Goal: Transaction & Acquisition: Purchase product/service

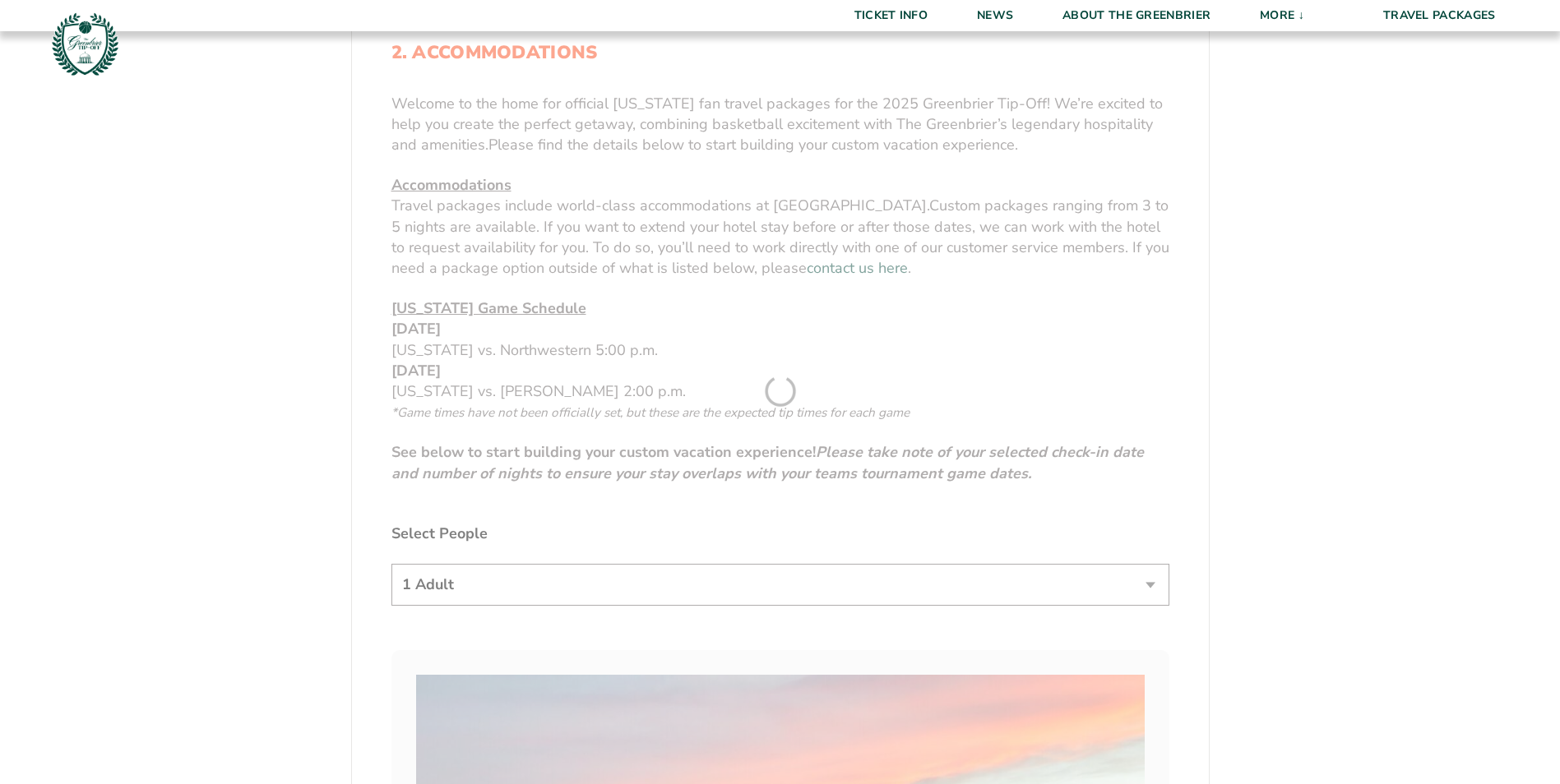
scroll to position [657, 0]
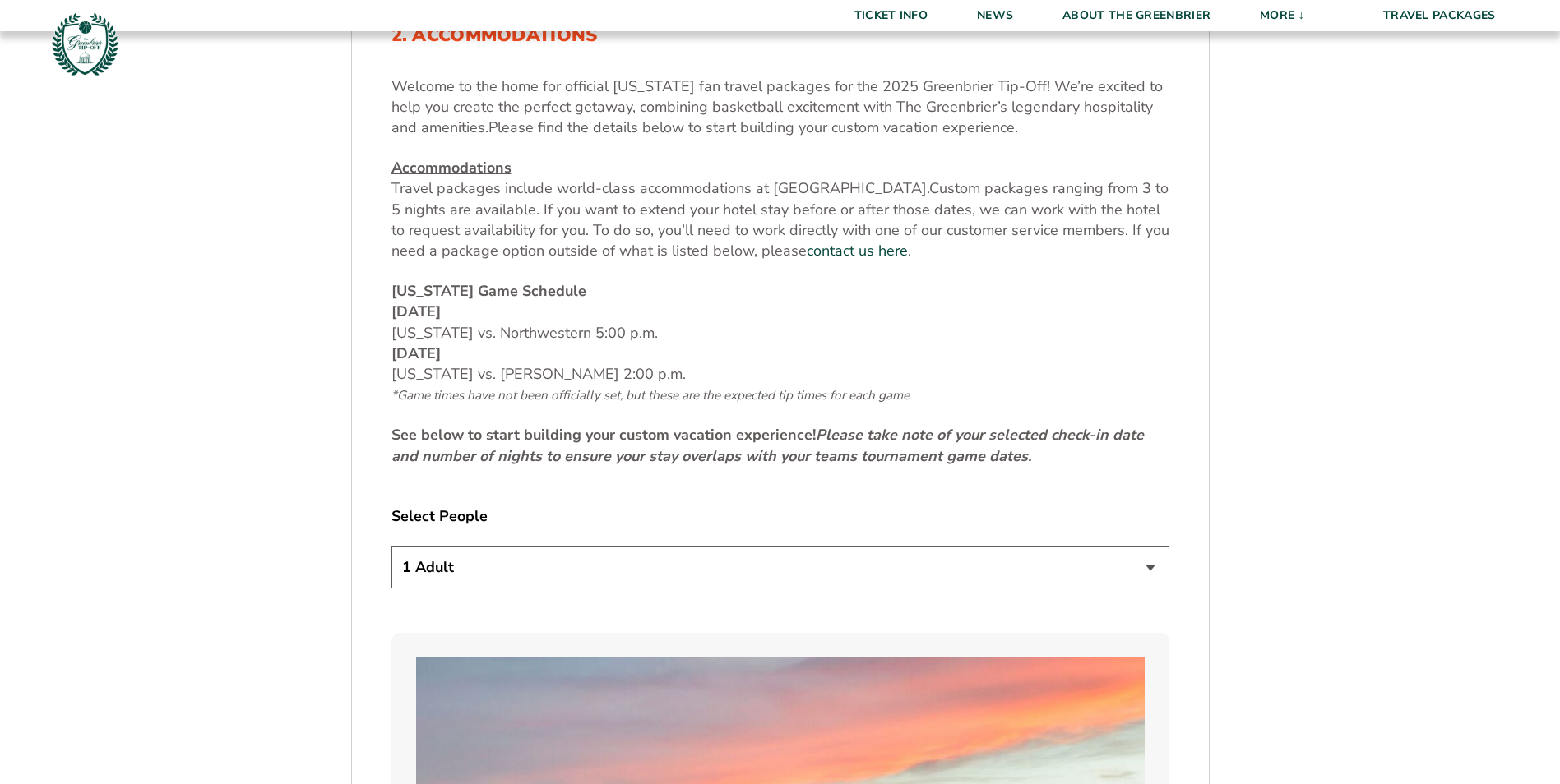
click at [1151, 571] on select "1 Adult 2 Adults 3 Adults 4 Adults 2 Adults + 1 Child 2 Adults + 2 Children 2 A…" at bounding box center [780, 568] width 778 height 42
select select "2 Adults"
click at [392, 547] on select "1 Adult 2 Adults 3 Adults 4 Adults 2 Adults + 1 Child 2 Adults + 2 Children 2 A…" at bounding box center [780, 568] width 778 height 42
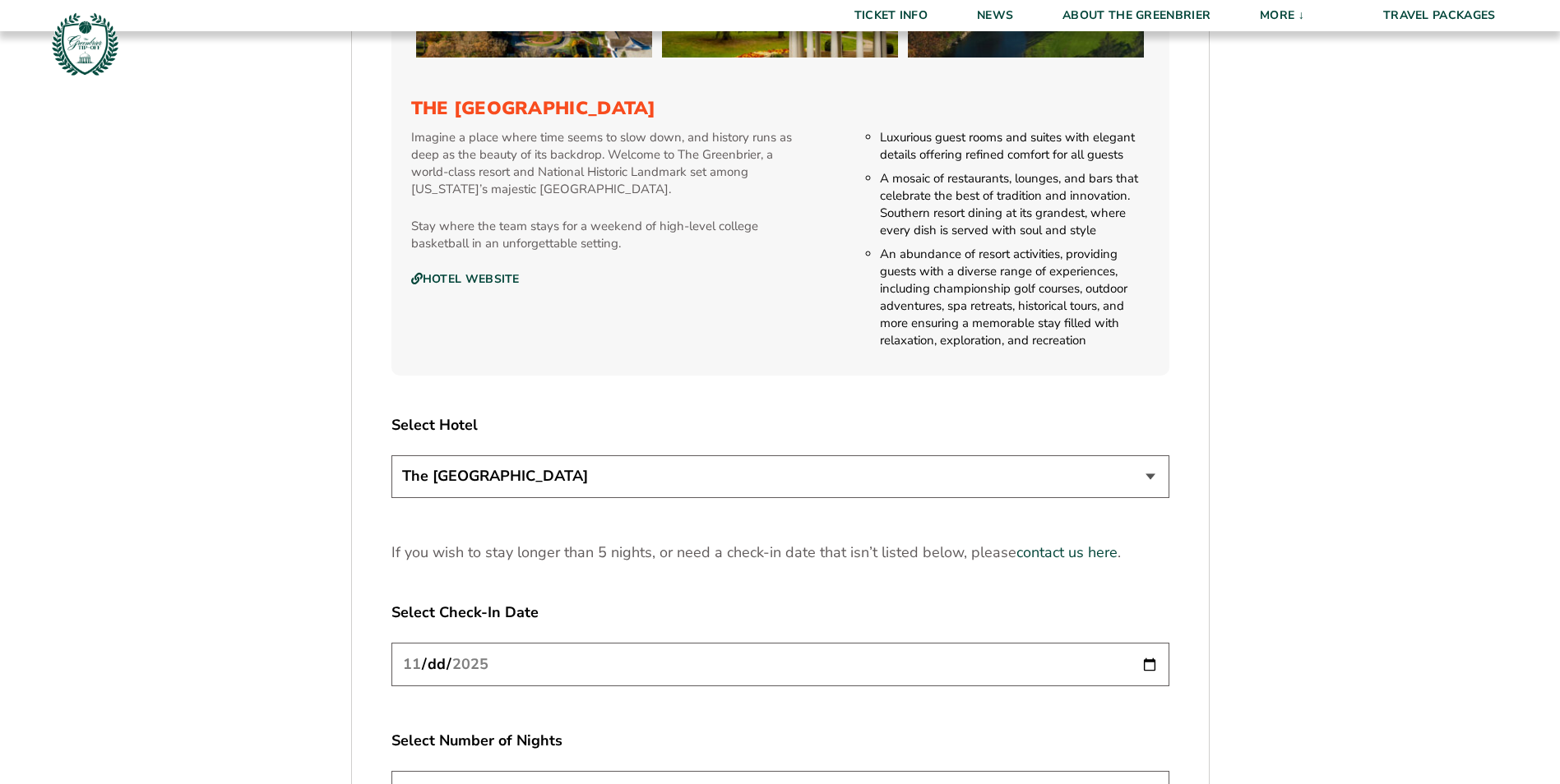
scroll to position [1808, 0]
click at [1154, 475] on select "The Greenbrier Resort" at bounding box center [780, 475] width 778 height 42
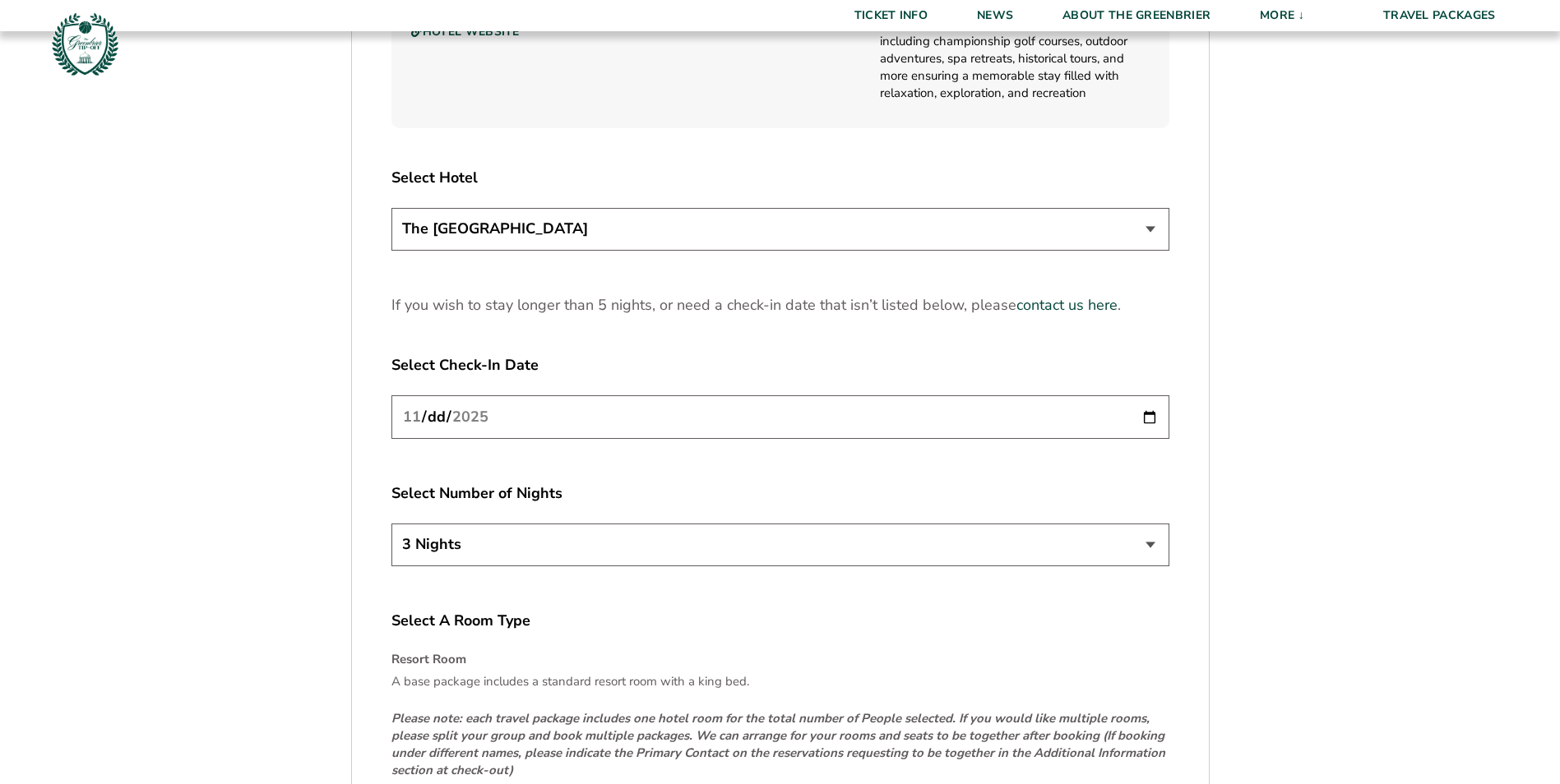
scroll to position [2055, 0]
click at [1154, 419] on input "2025-11-20" at bounding box center [780, 416] width 778 height 44
type input "2025-11-21"
click at [1148, 544] on select "3 Nights 4 Nights 5 Nights" at bounding box center [780, 544] width 778 height 42
click at [1167, 494] on label "Select Number of Nights" at bounding box center [780, 492] width 778 height 20
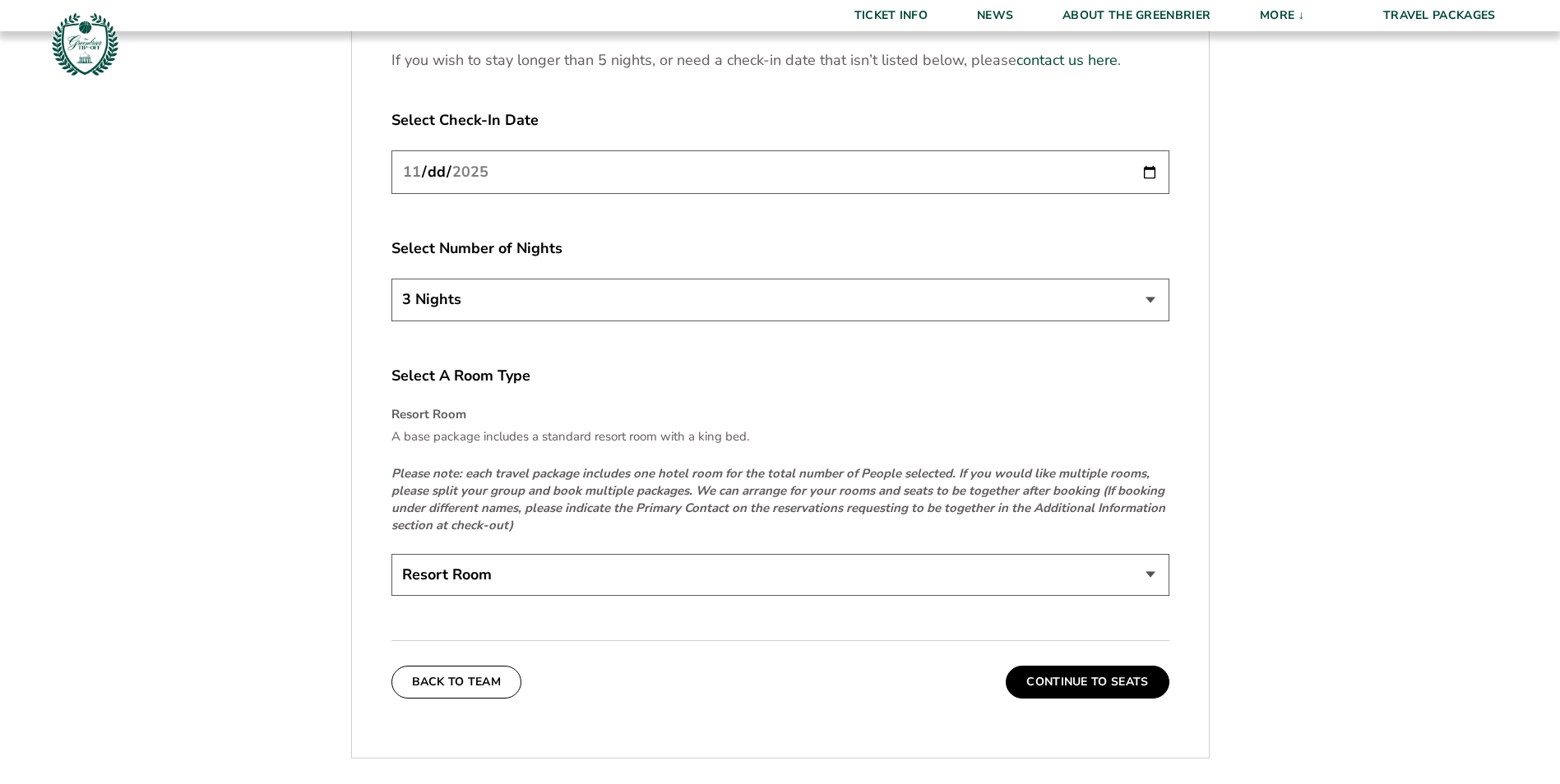
scroll to position [2302, 0]
click at [1156, 569] on select "Resort Room" at bounding box center [780, 573] width 778 height 42
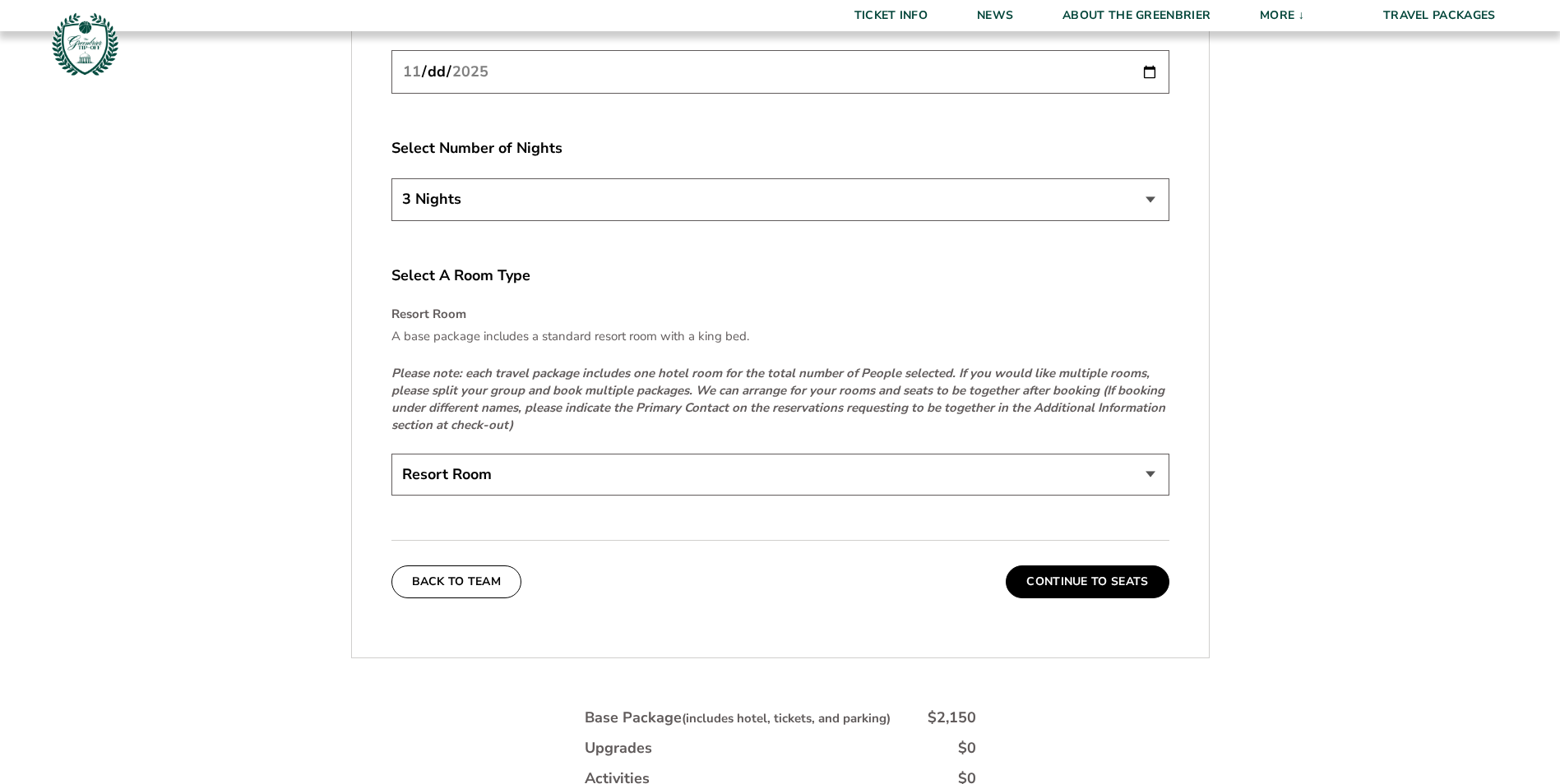
scroll to position [2548, 0]
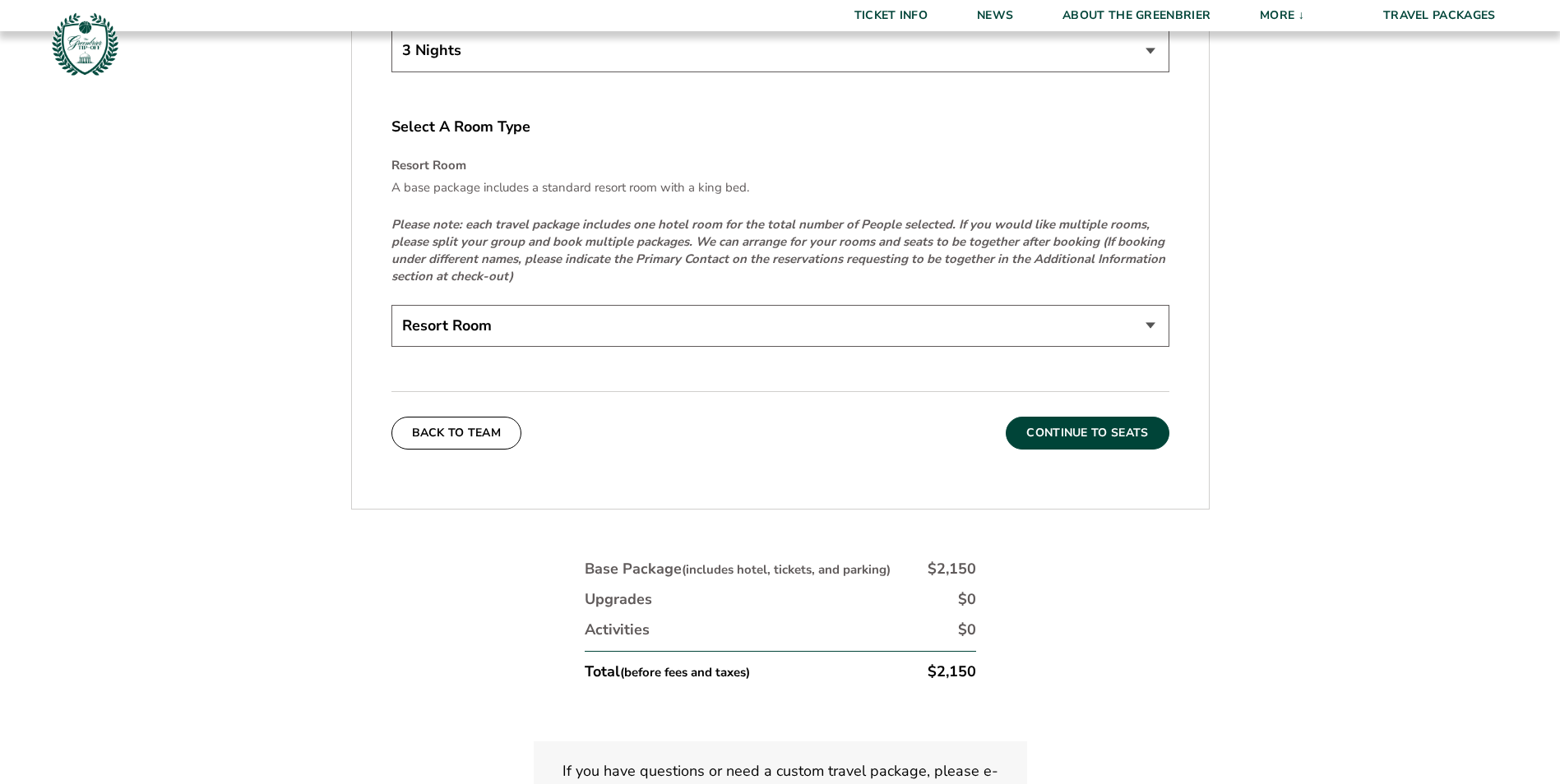
click at [1101, 434] on button "Continue To Seats" at bounding box center [1086, 433] width 162 height 33
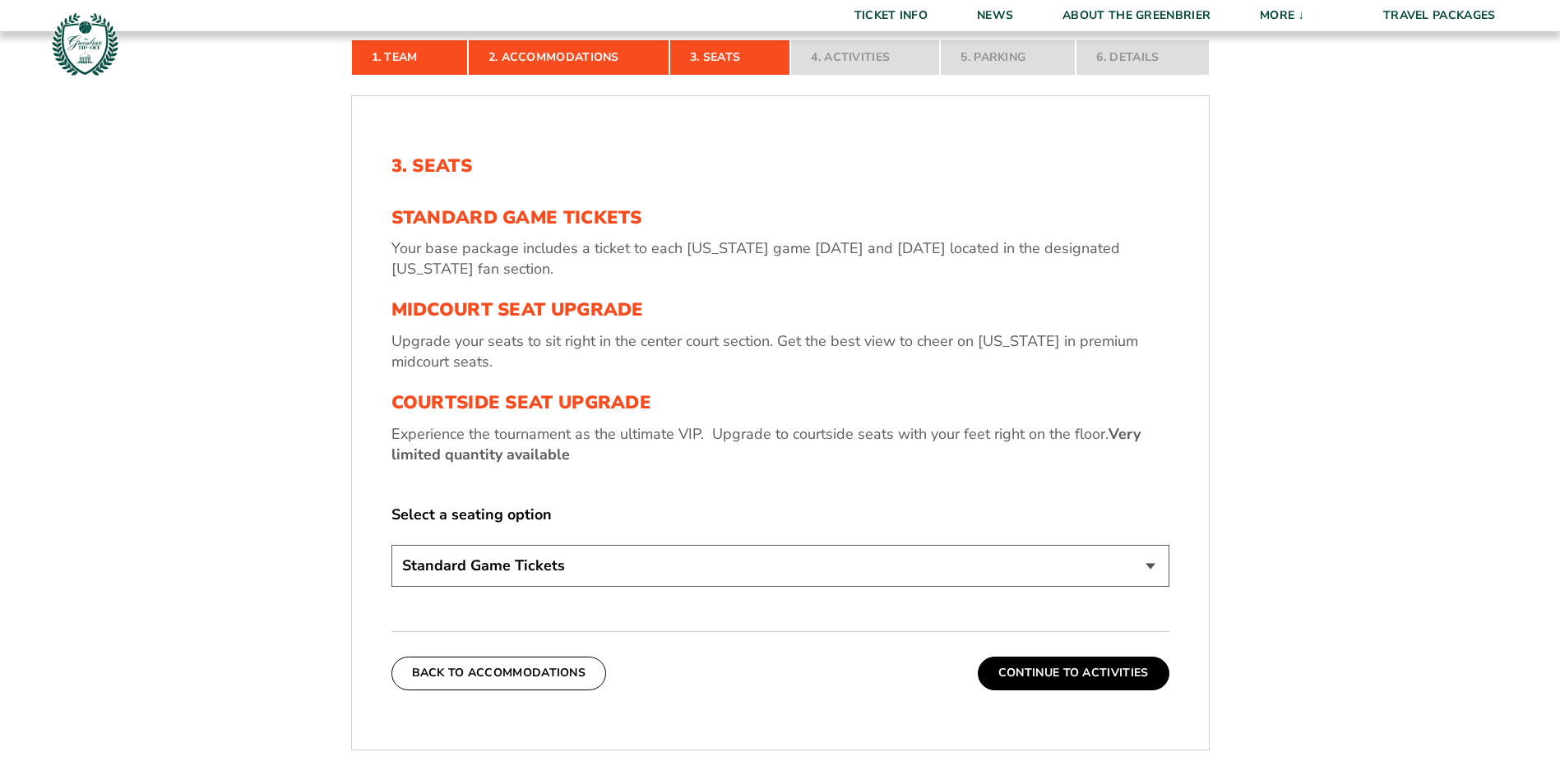
scroll to position [536, 0]
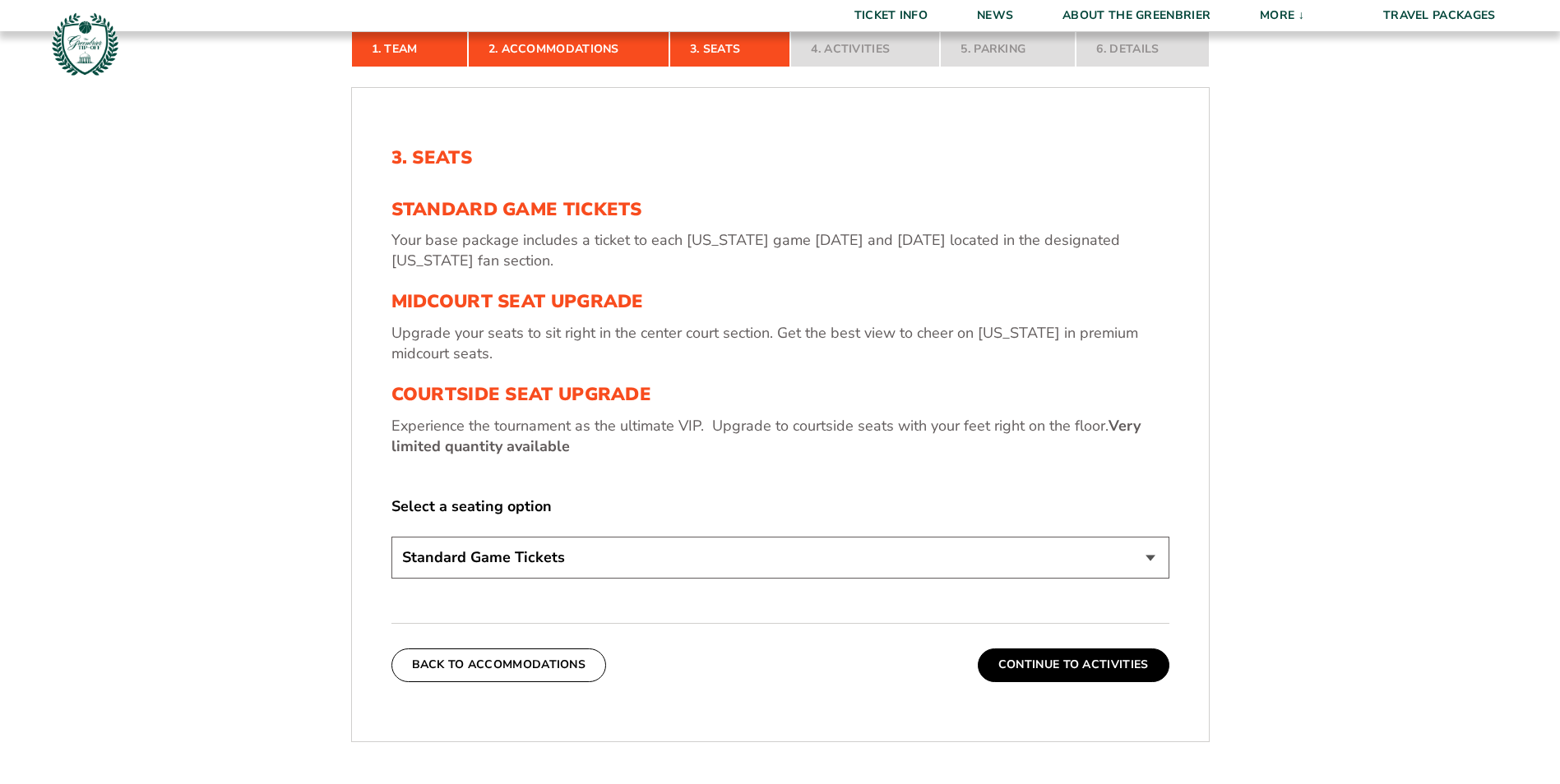
click at [1152, 562] on select "Standard Game Tickets Midcourt Seat Upgrade (+$130 per person) Courtside Seat U…" at bounding box center [780, 558] width 778 height 42
select select "Midcourt Seat Upgrade"
click at [392, 536] on select "Standard Game Tickets Midcourt Seat Upgrade (+$130 per person) Courtside Seat U…" at bounding box center [780, 558] width 778 height 42
click at [820, 485] on div "3. Seats Standard Game Tickets Your base package includes a ticket to each Virg…" at bounding box center [780, 365] width 778 height 436
click at [1025, 666] on button "Continue To Activities" at bounding box center [1073, 665] width 192 height 33
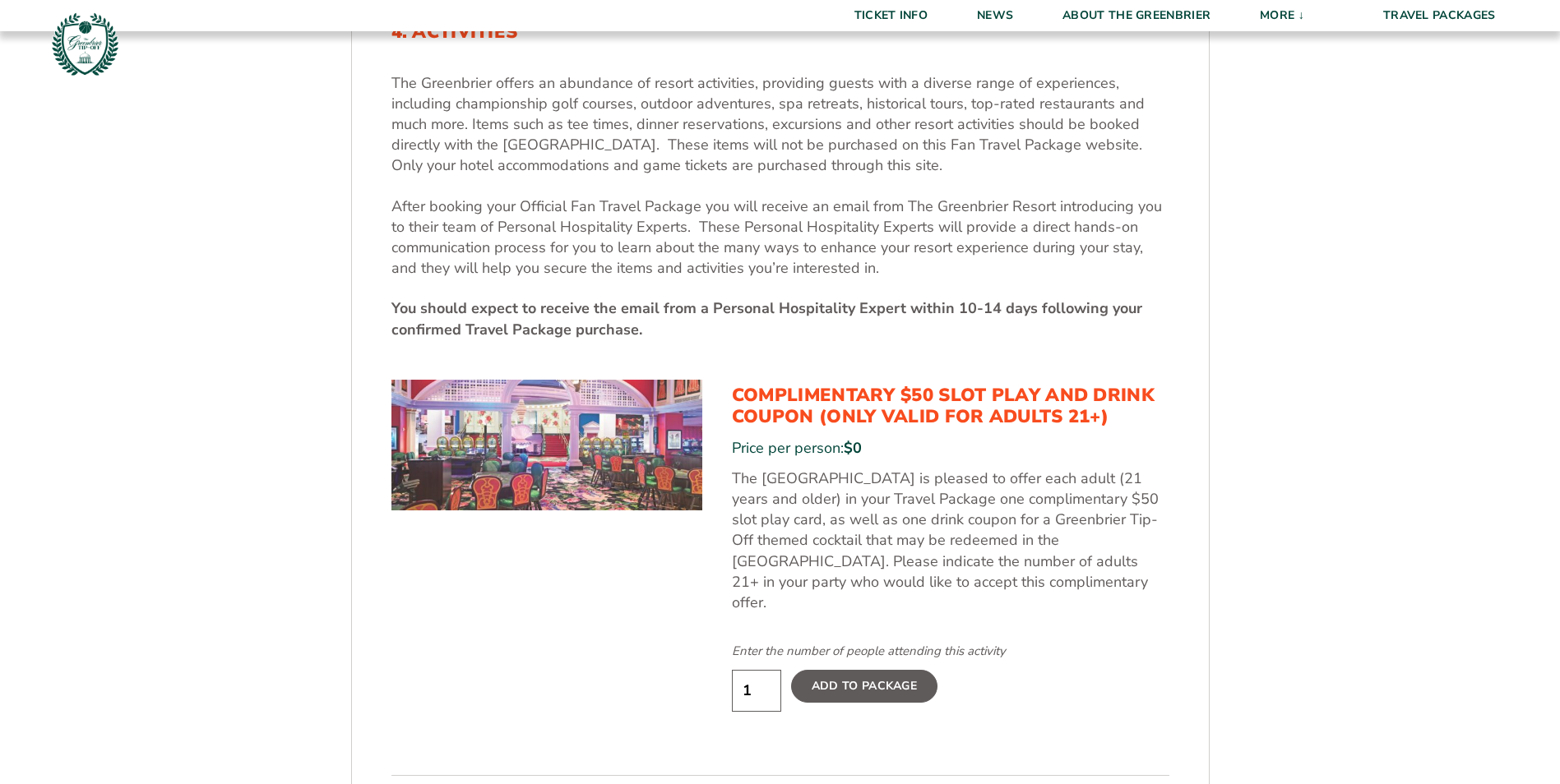
scroll to position [700, 0]
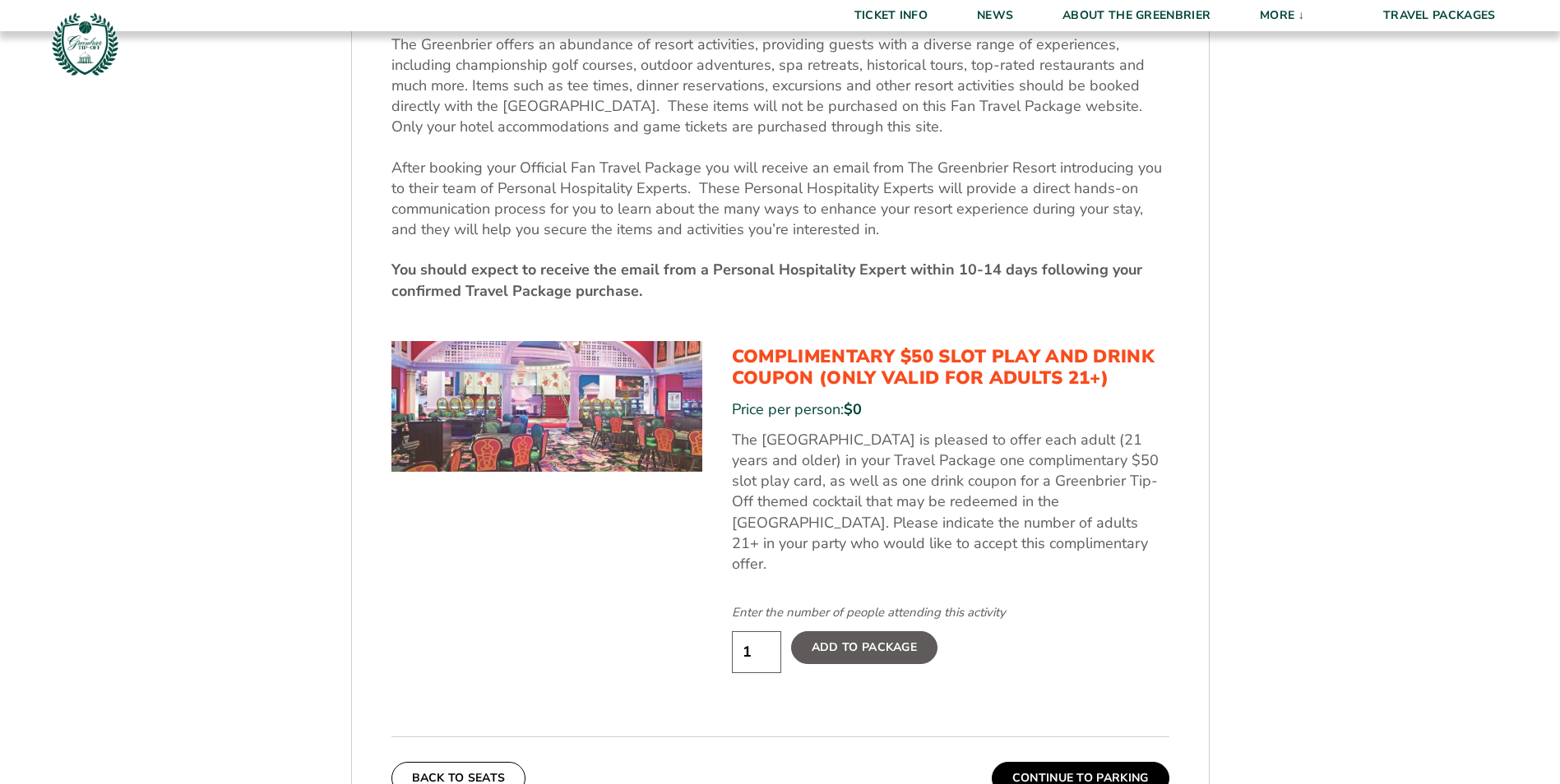
click at [847, 633] on label "Add To Package" at bounding box center [864, 647] width 147 height 33
click at [0, 0] on input "Add To Package" at bounding box center [0, 0] width 0 height 0
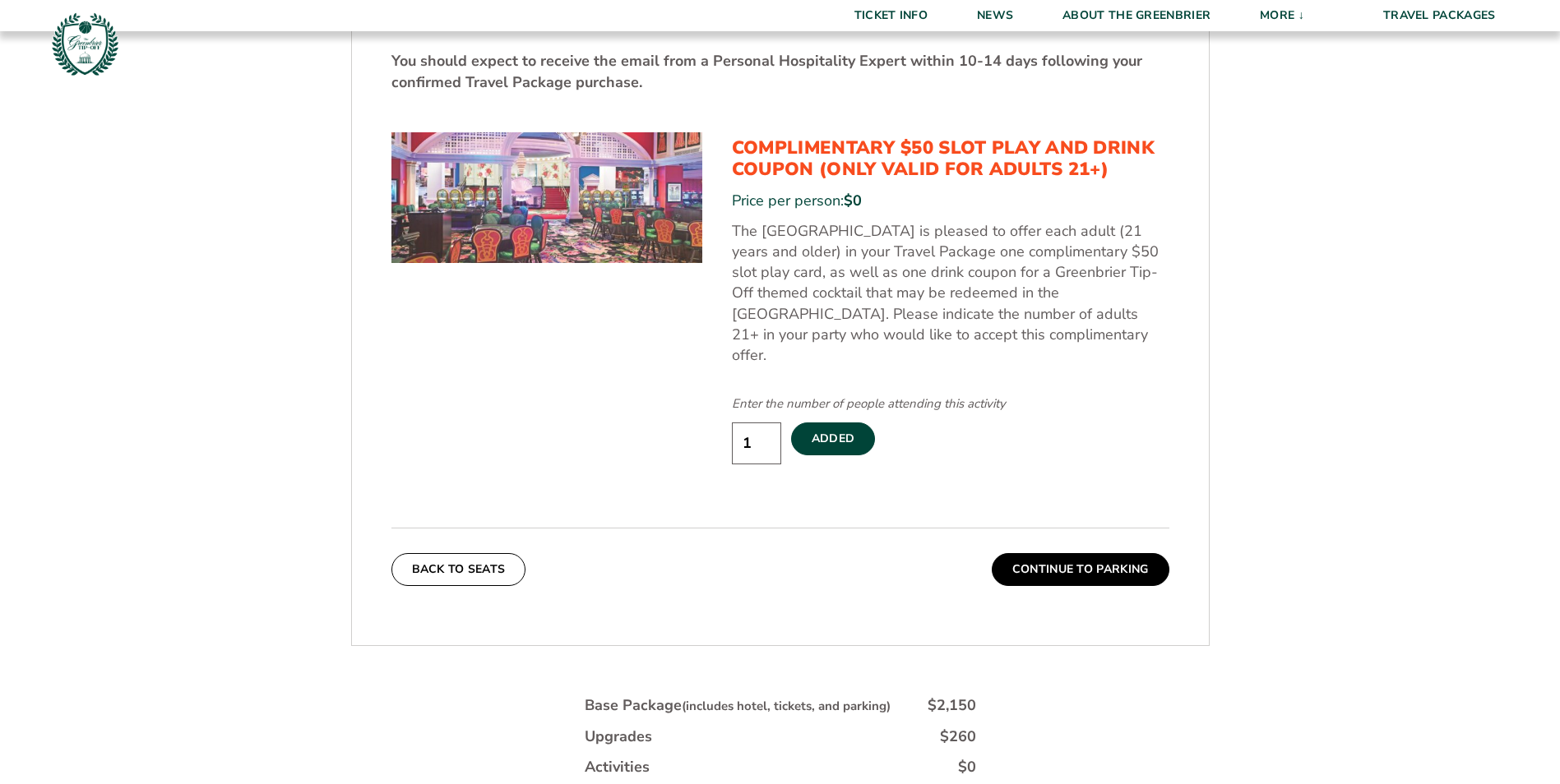
scroll to position [946, 0]
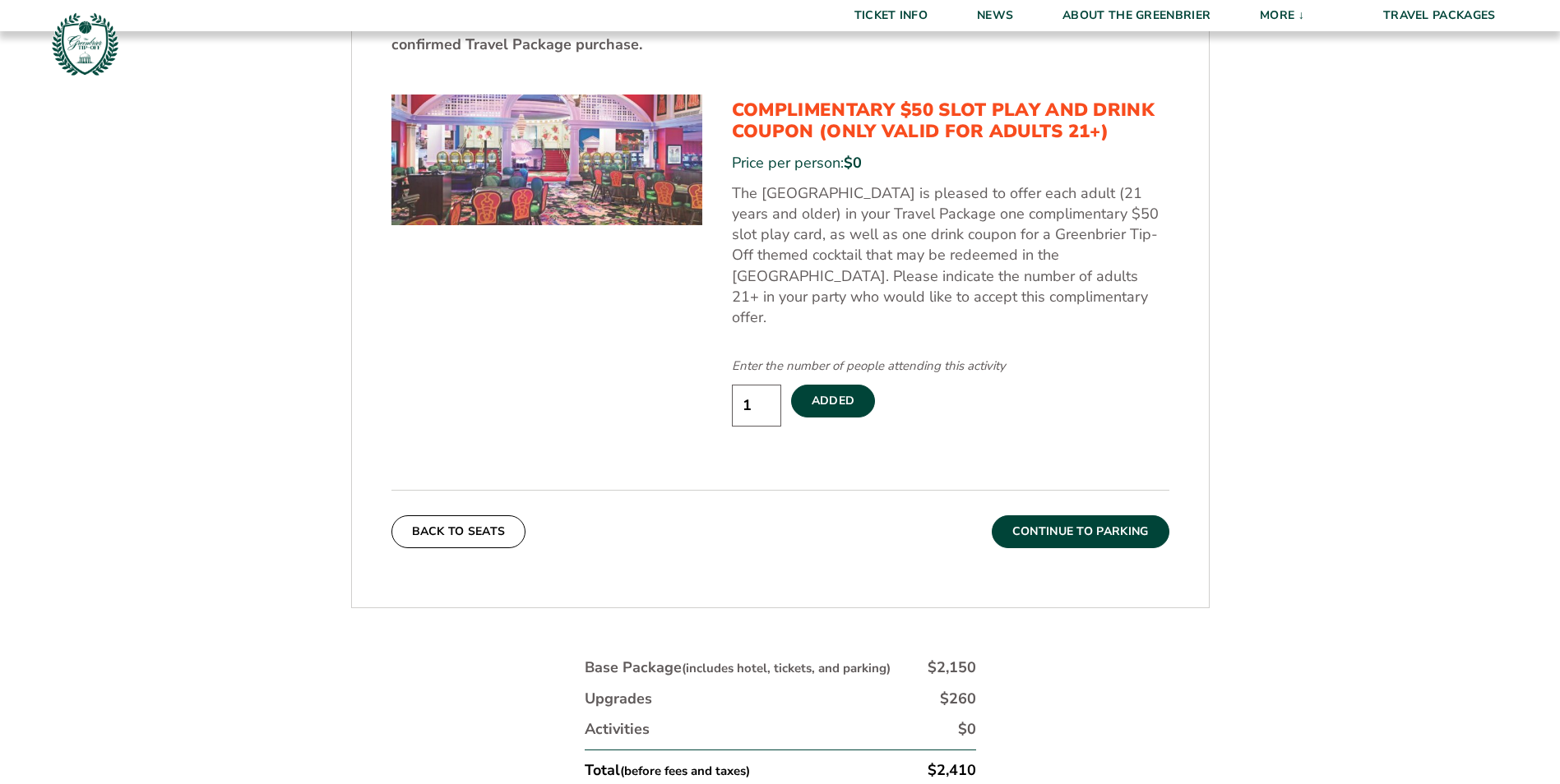
click at [1057, 515] on button "Continue To Parking" at bounding box center [1080, 532] width 178 height 33
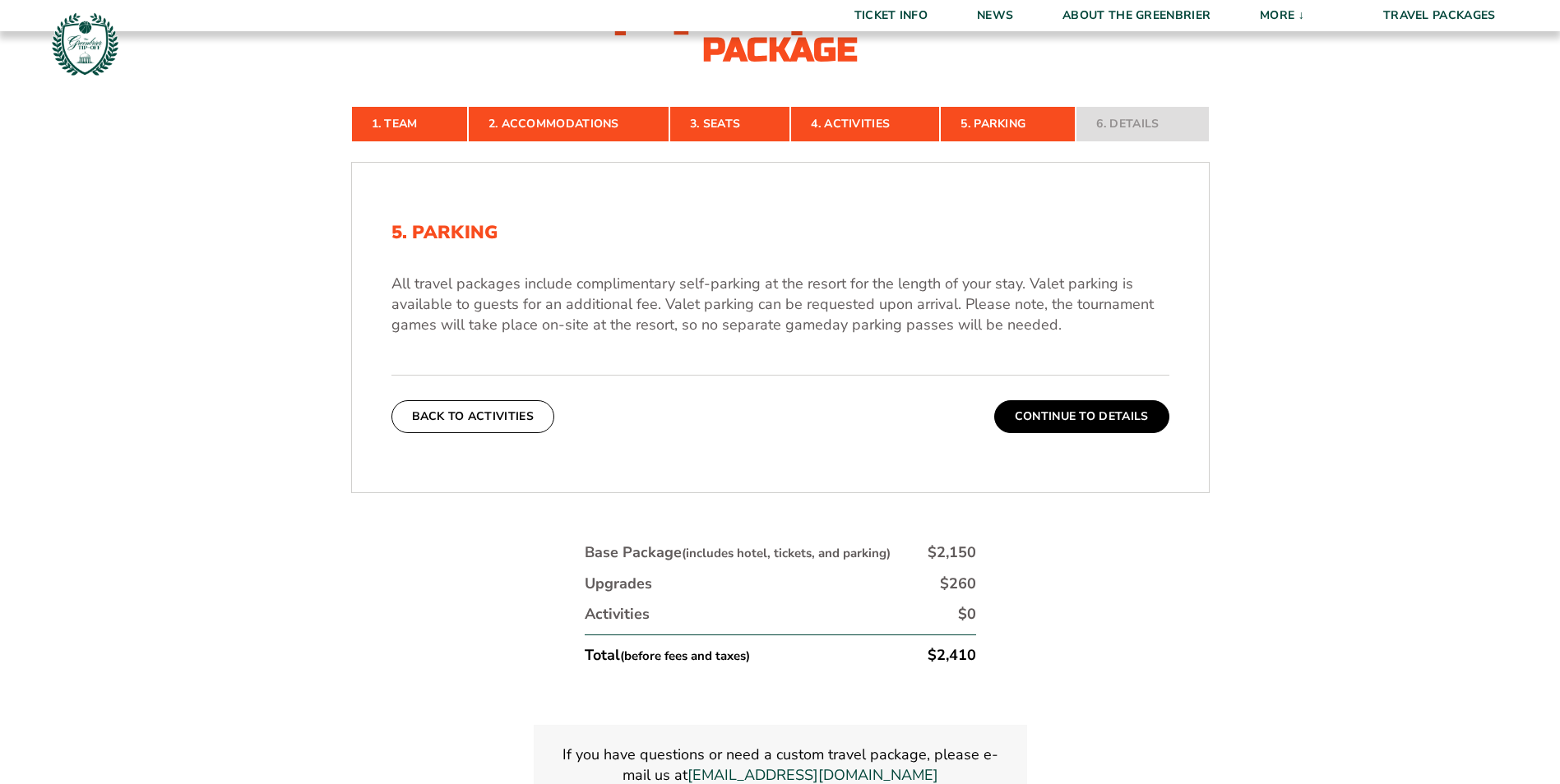
scroll to position [430, 0]
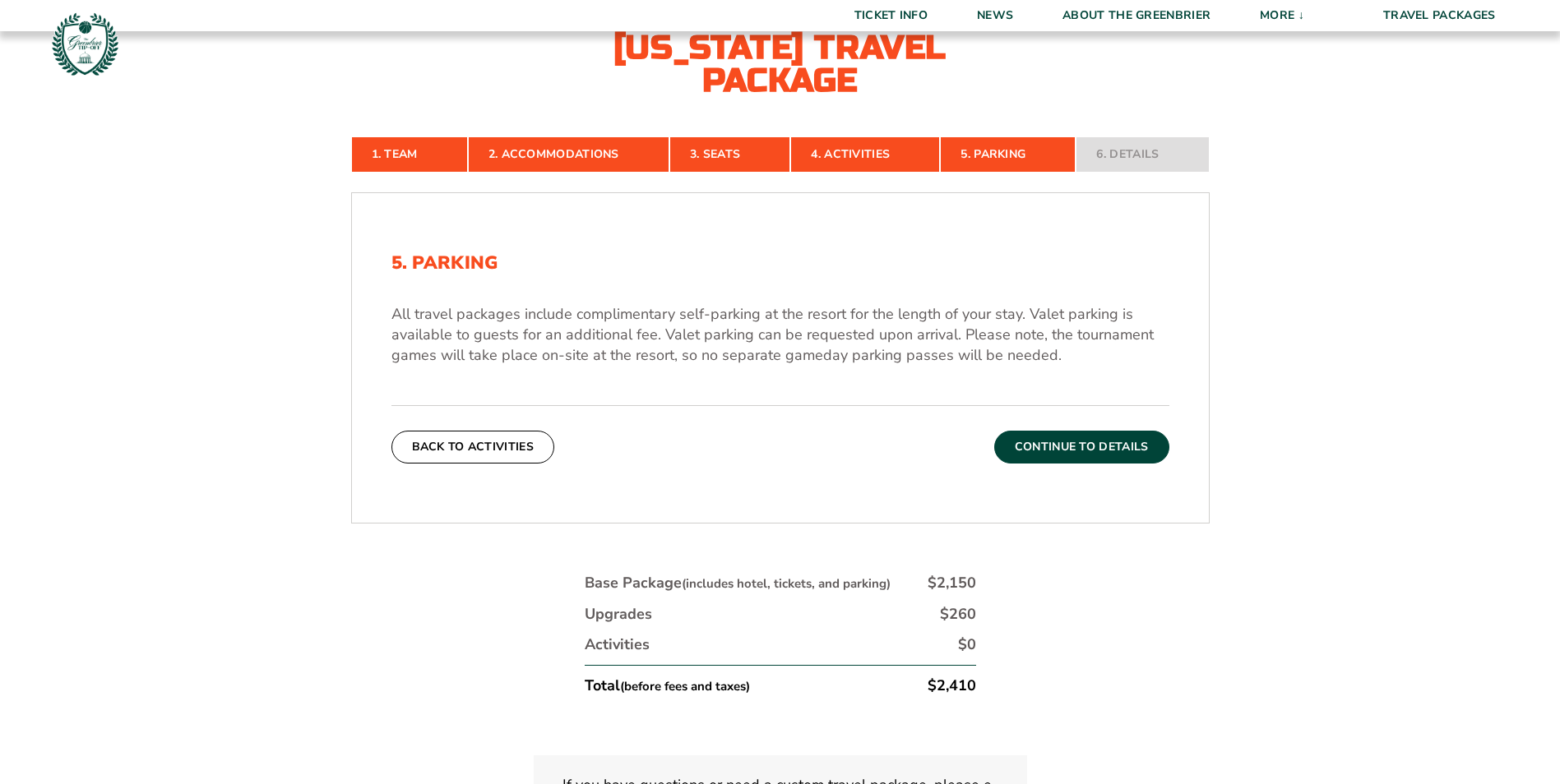
click at [1054, 448] on button "Continue To Details" at bounding box center [1081, 447] width 175 height 33
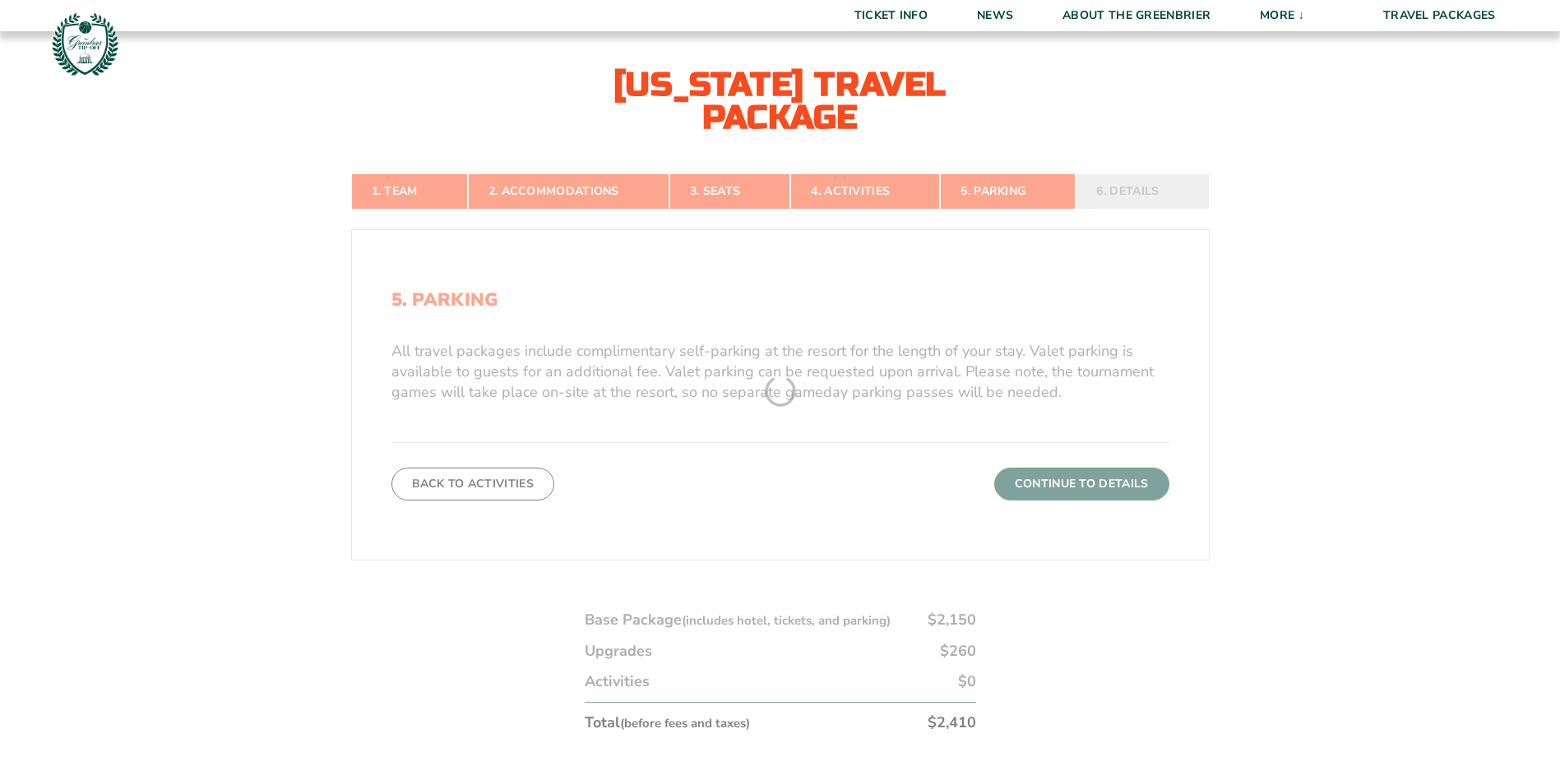
scroll to position [370, 0]
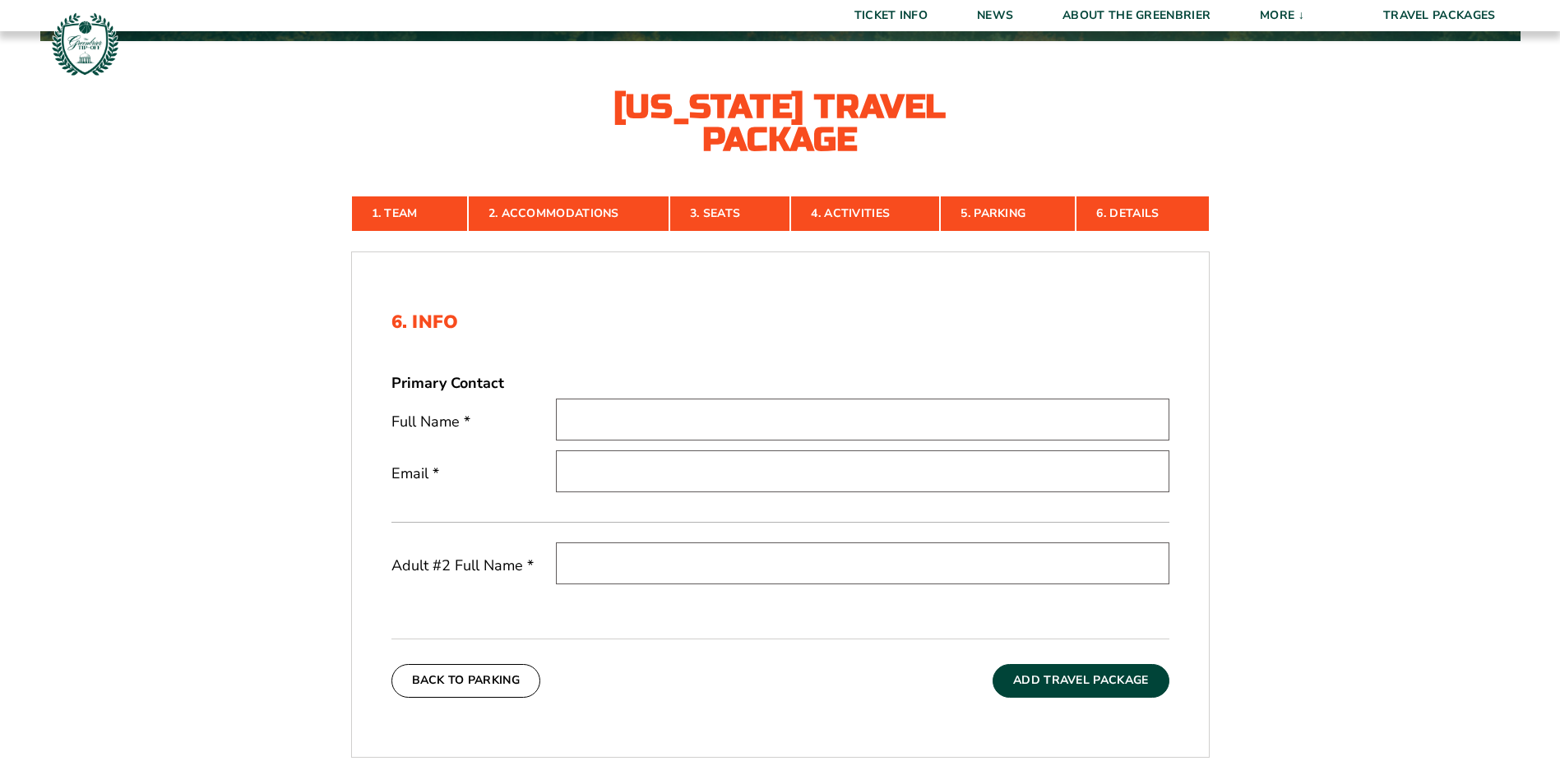
click at [625, 420] on input "text" at bounding box center [862, 420] width 614 height 42
type input "Scott Just"
click at [637, 472] on input "email" at bounding box center [862, 471] width 614 height 42
type input "[EMAIL_ADDRESS][DOMAIN_NAME]"
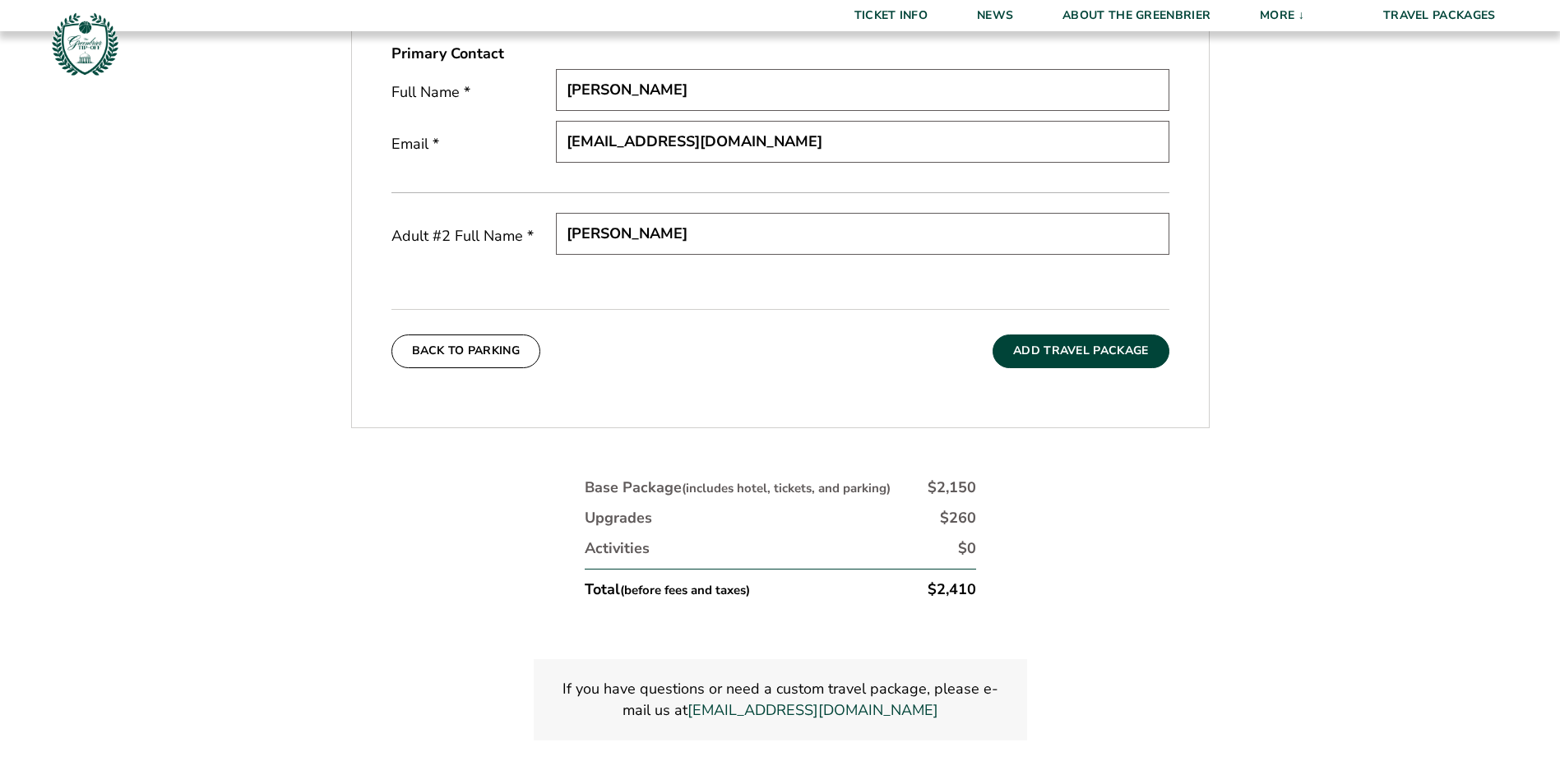
scroll to position [687, 0]
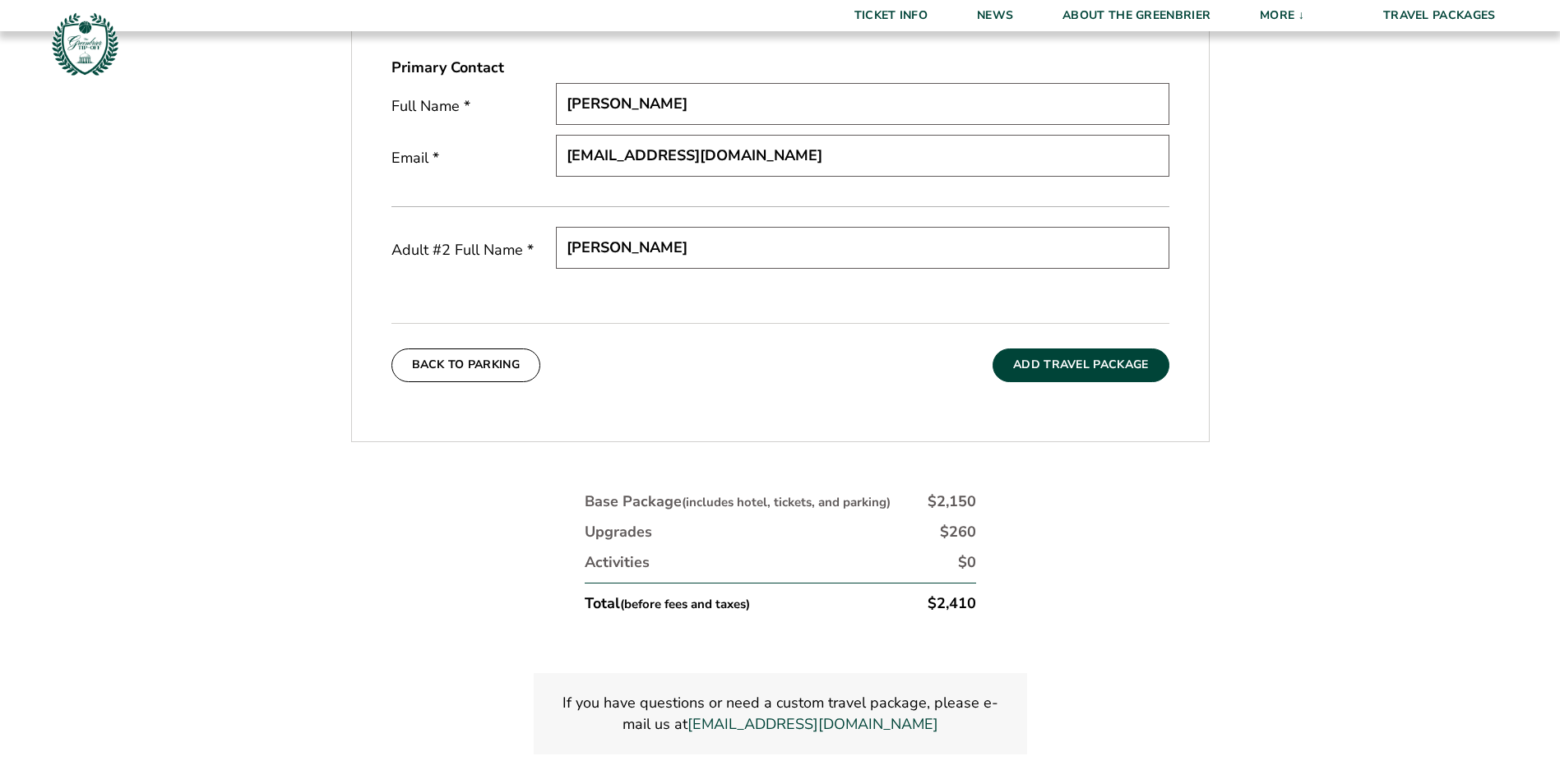
type input "Casey Just"
click at [1079, 370] on button "Add Travel Package" at bounding box center [1080, 365] width 176 height 33
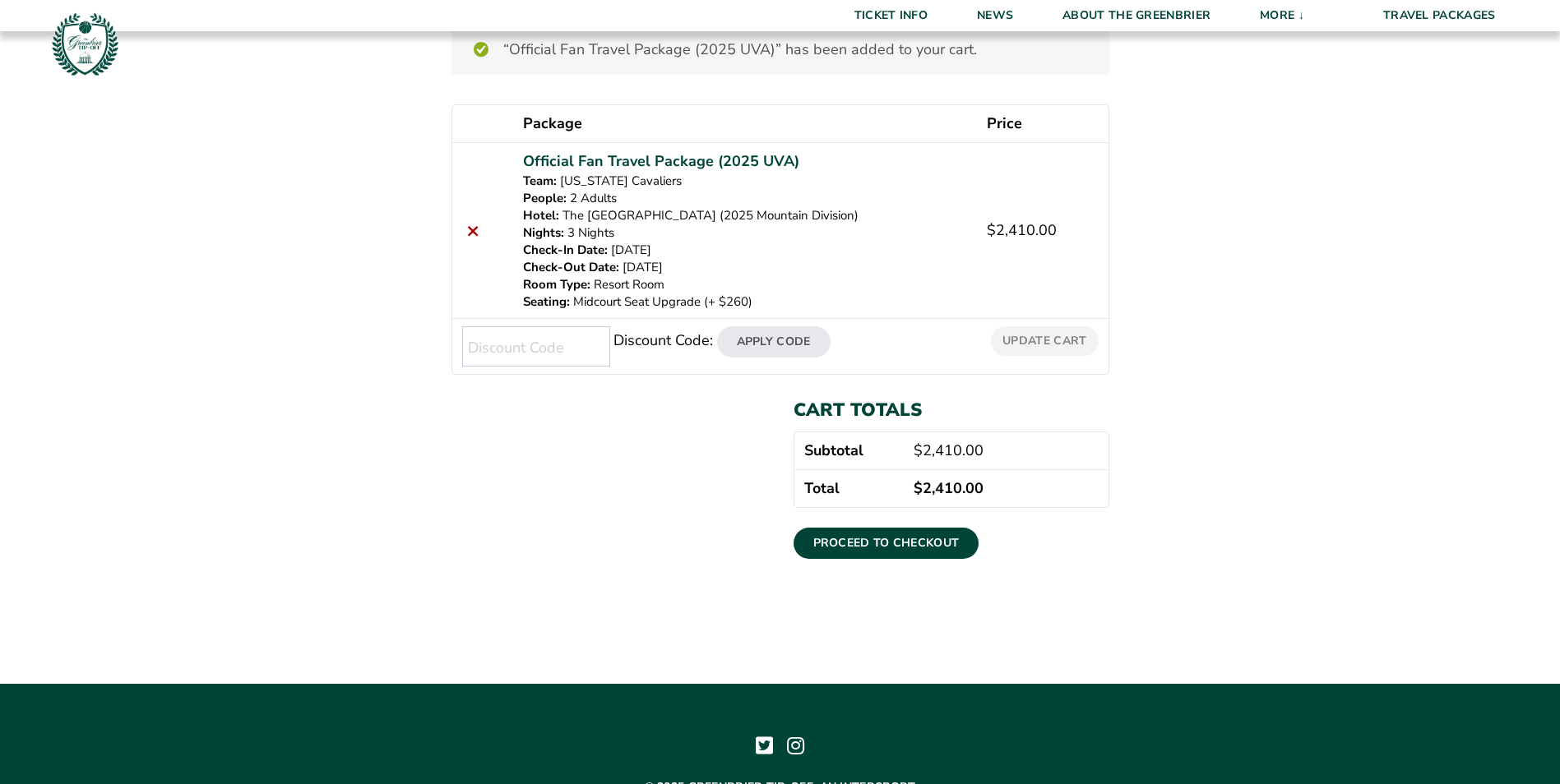
scroll to position [247, 0]
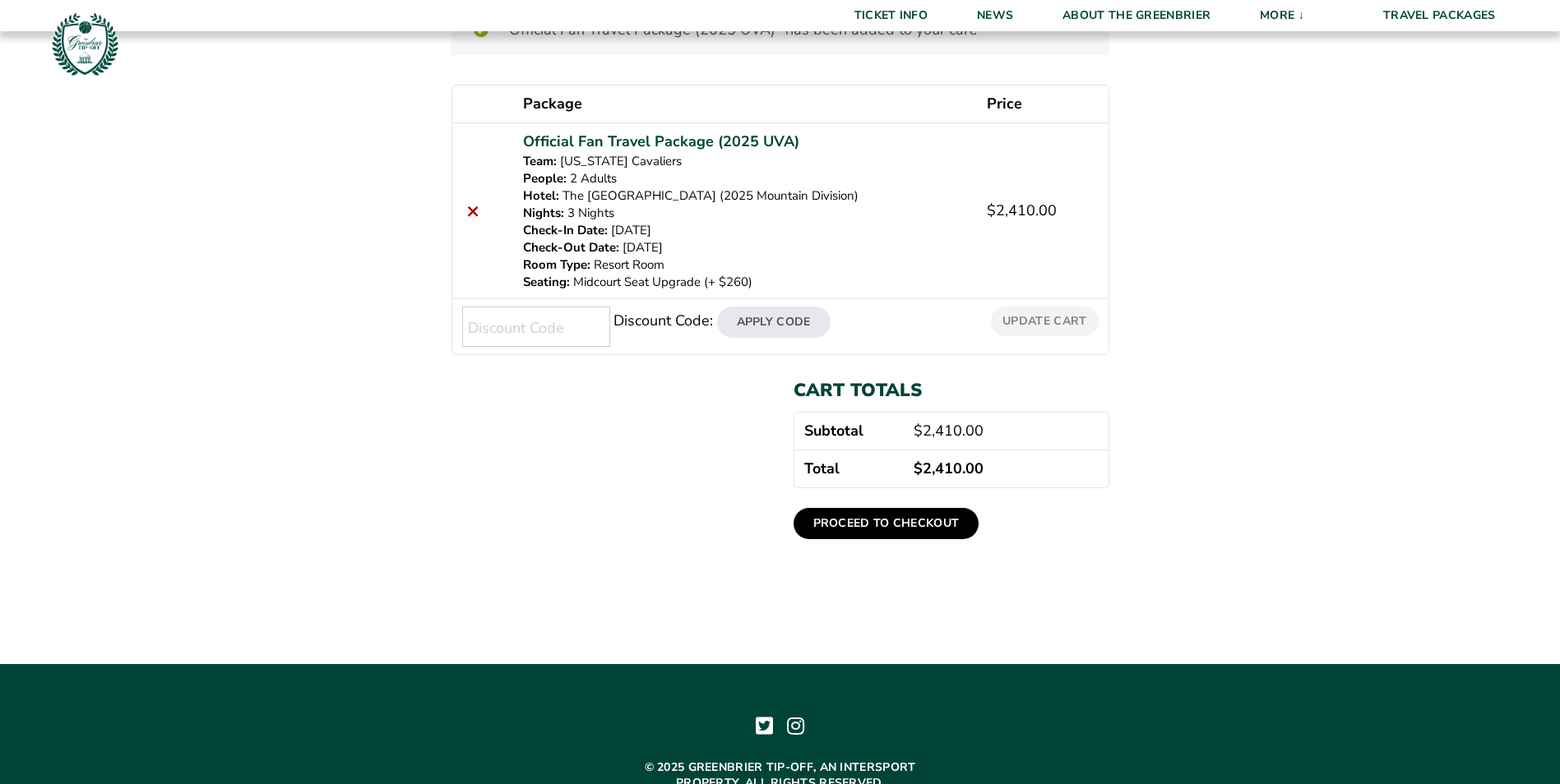
click at [861, 527] on link "Proceed to checkout" at bounding box center [886, 524] width 186 height 31
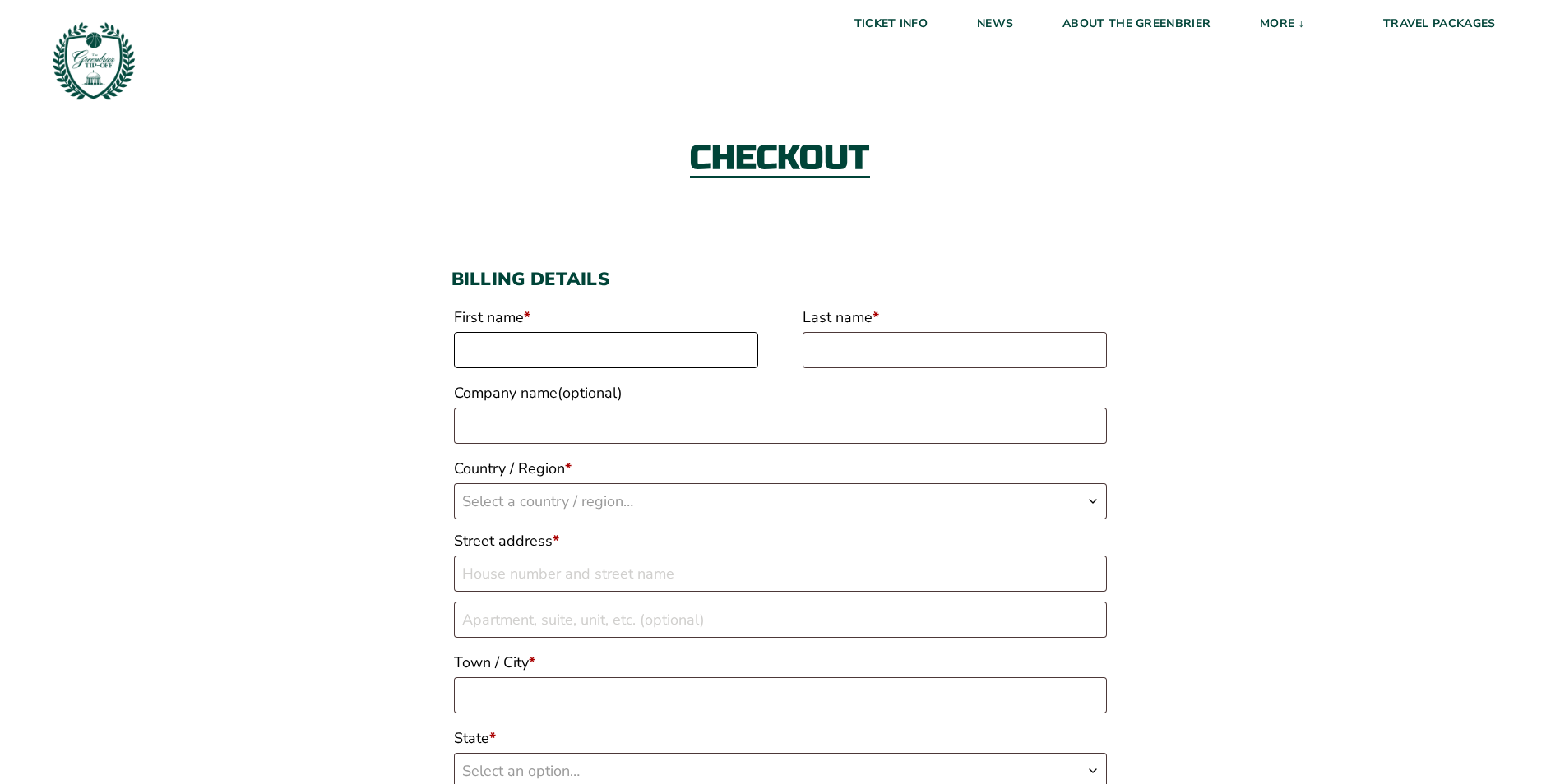
click at [558, 357] on input "First name *" at bounding box center [606, 349] width 304 height 36
type input "[PERSON_NAME]"
click at [993, 357] on input "Last name *" at bounding box center [955, 349] width 304 height 36
type input "Just"
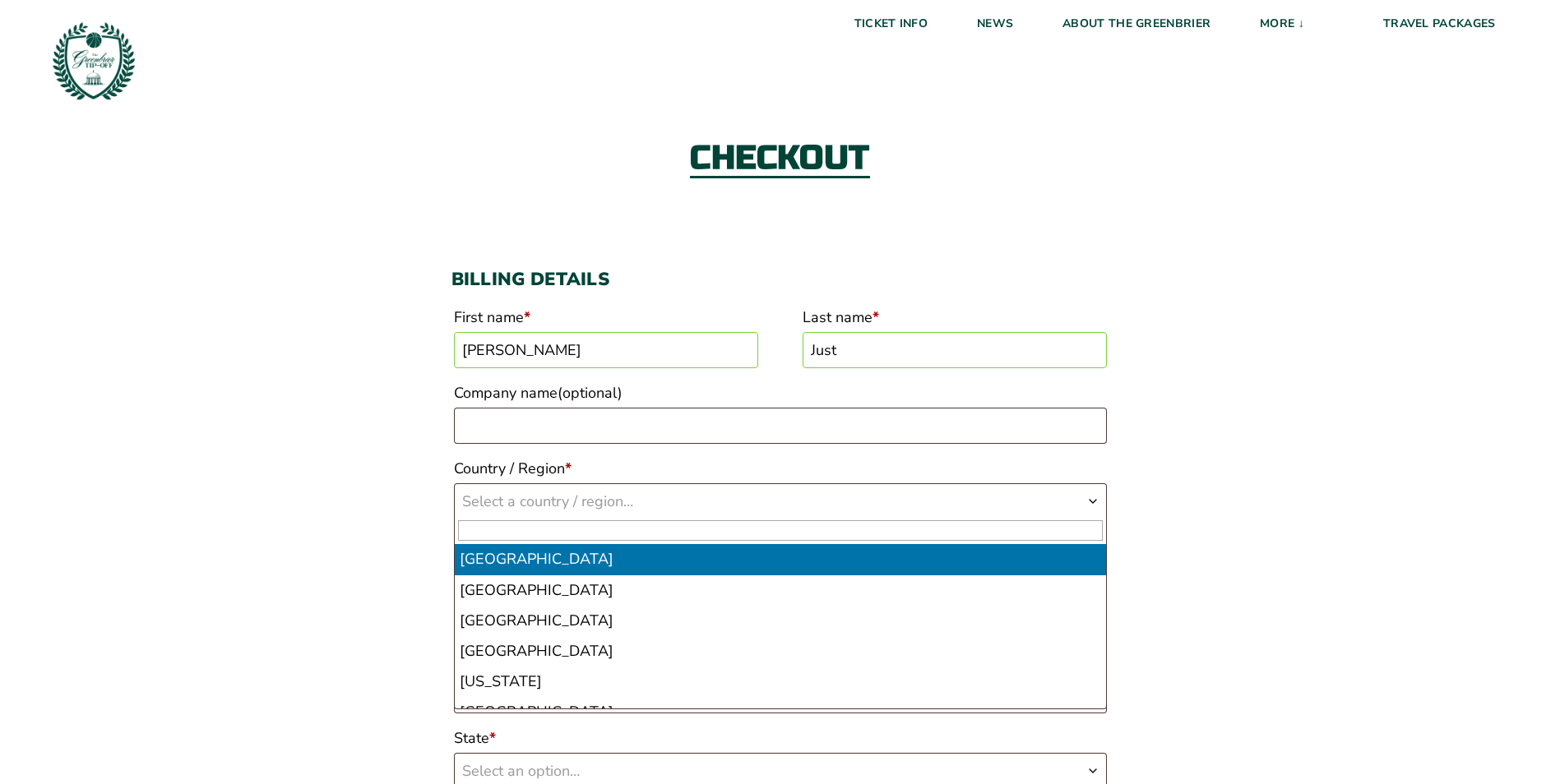
click at [1077, 495] on span "Select a country / region…" at bounding box center [780, 502] width 651 height 35
click at [524, 433] on input "Company name (optional)" at bounding box center [780, 425] width 653 height 36
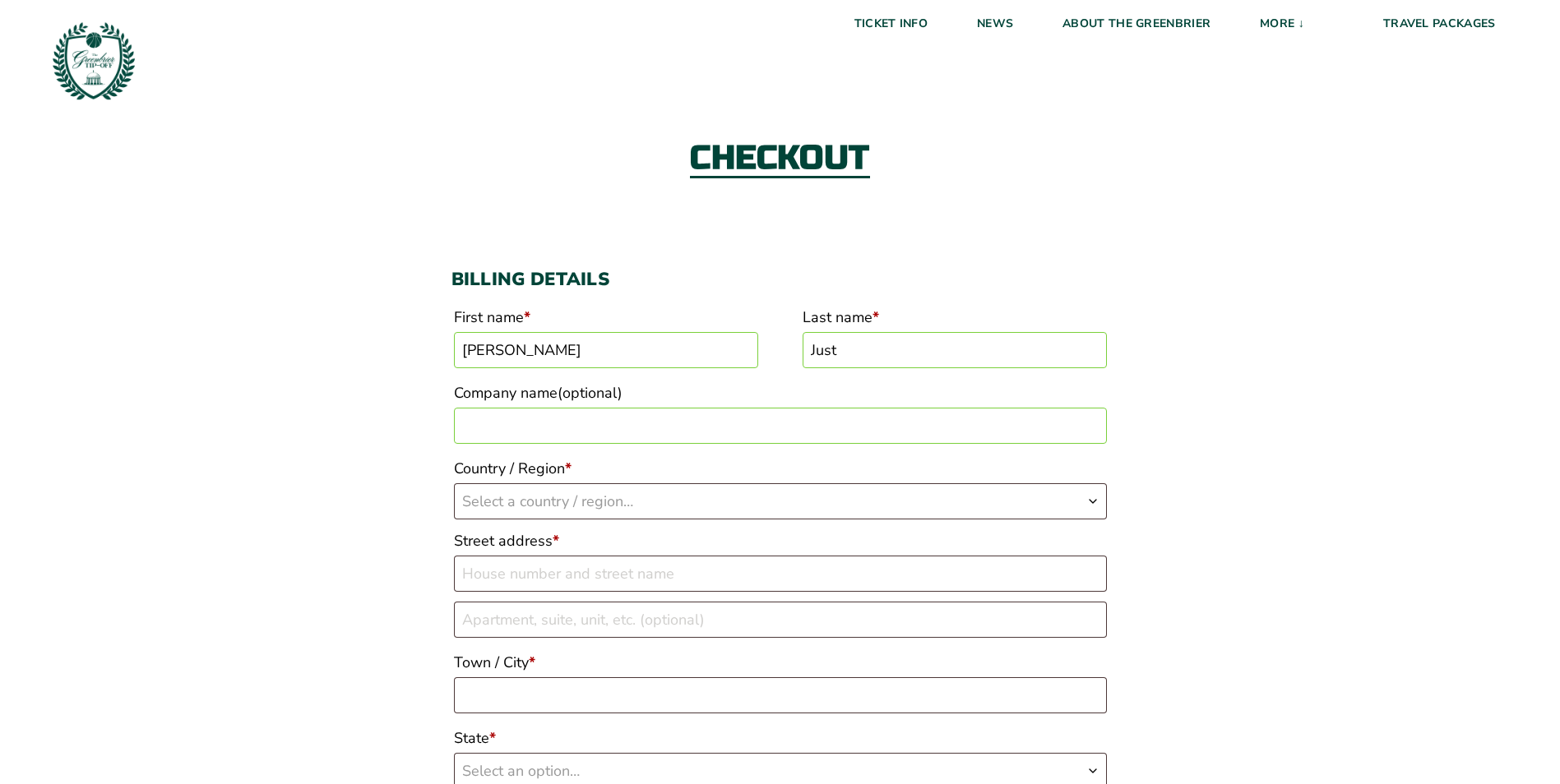
click at [512, 498] on span "Select a country / region…" at bounding box center [548, 502] width 171 height 20
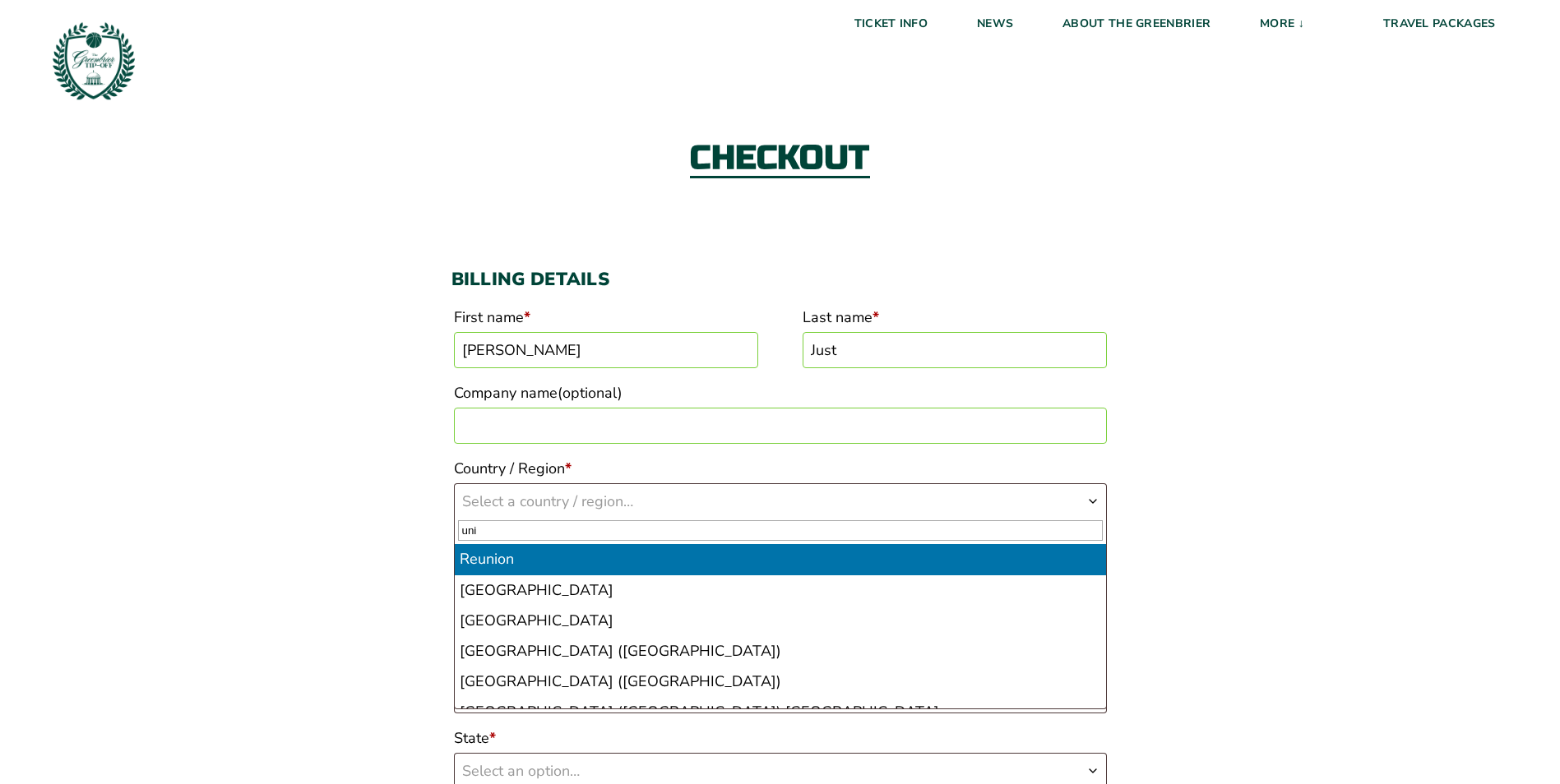
type input "uni"
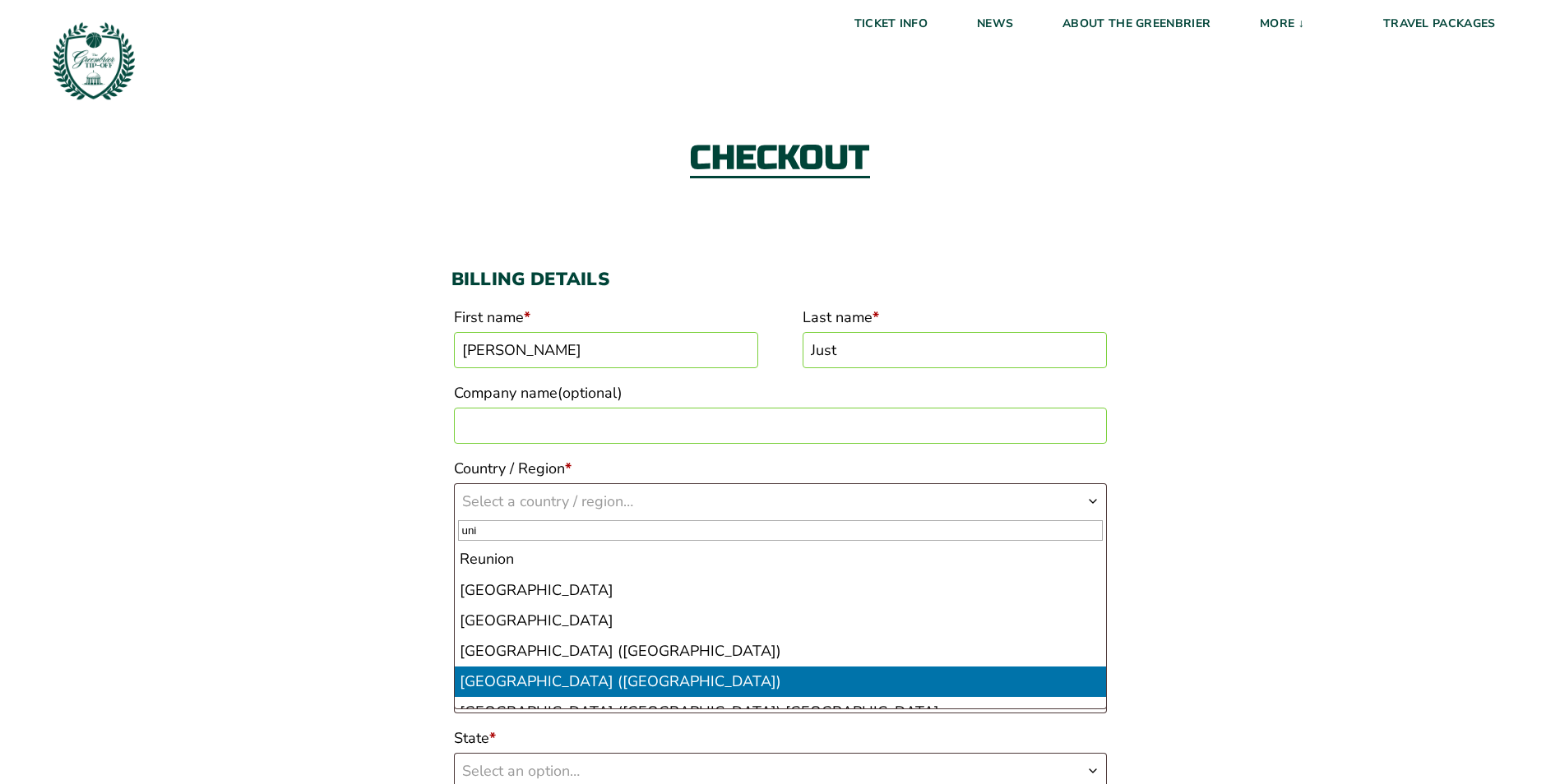
select select "US"
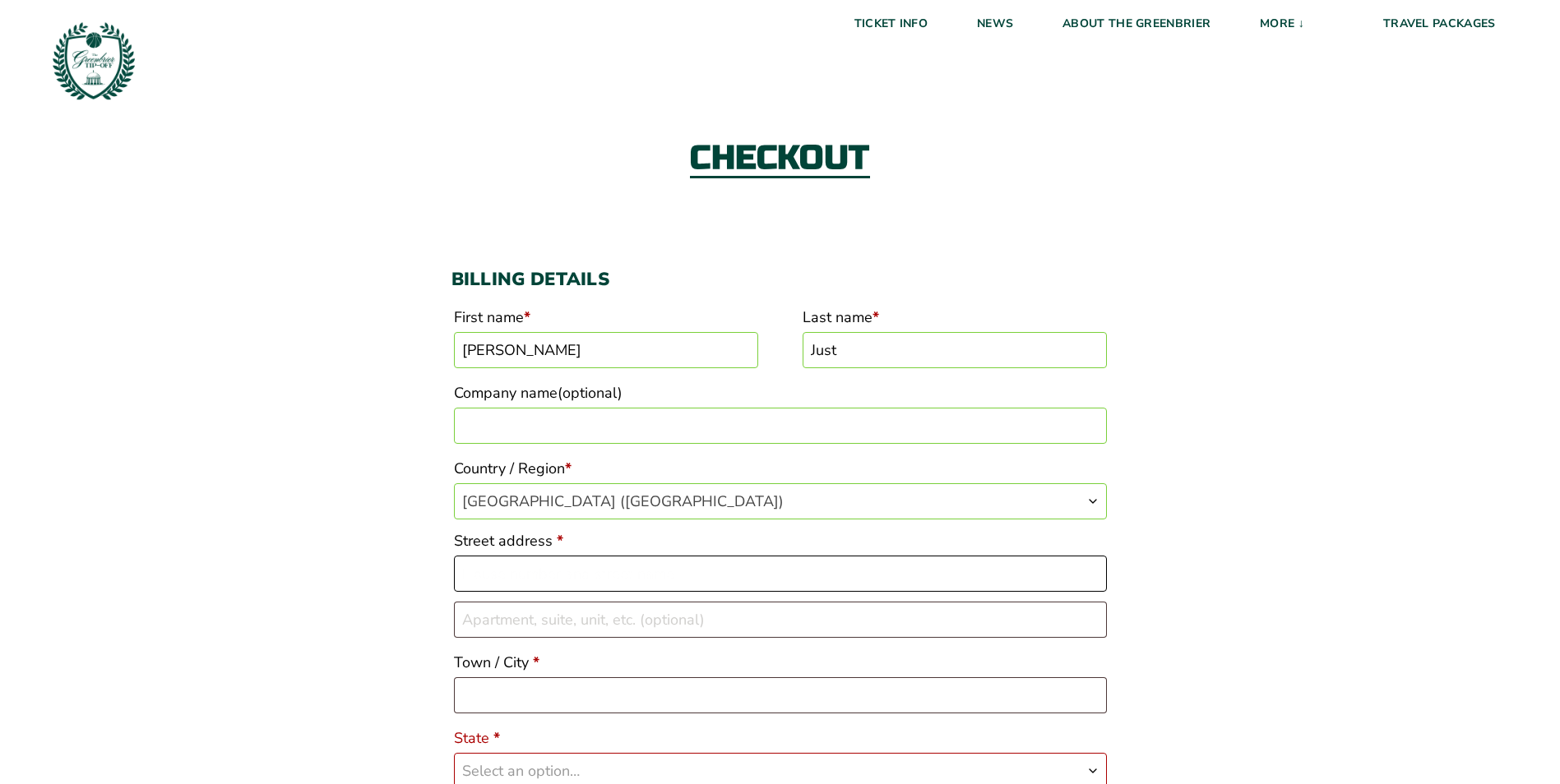
click at [546, 570] on input "Street address *" at bounding box center [780, 573] width 653 height 36
click at [502, 576] on input "Street address *" at bounding box center [780, 573] width 653 height 36
type input "[STREET_ADDRESS]"
type input "Population health / Chronic Care management / Novella & [PERSON_NAME] & [PERSON…"
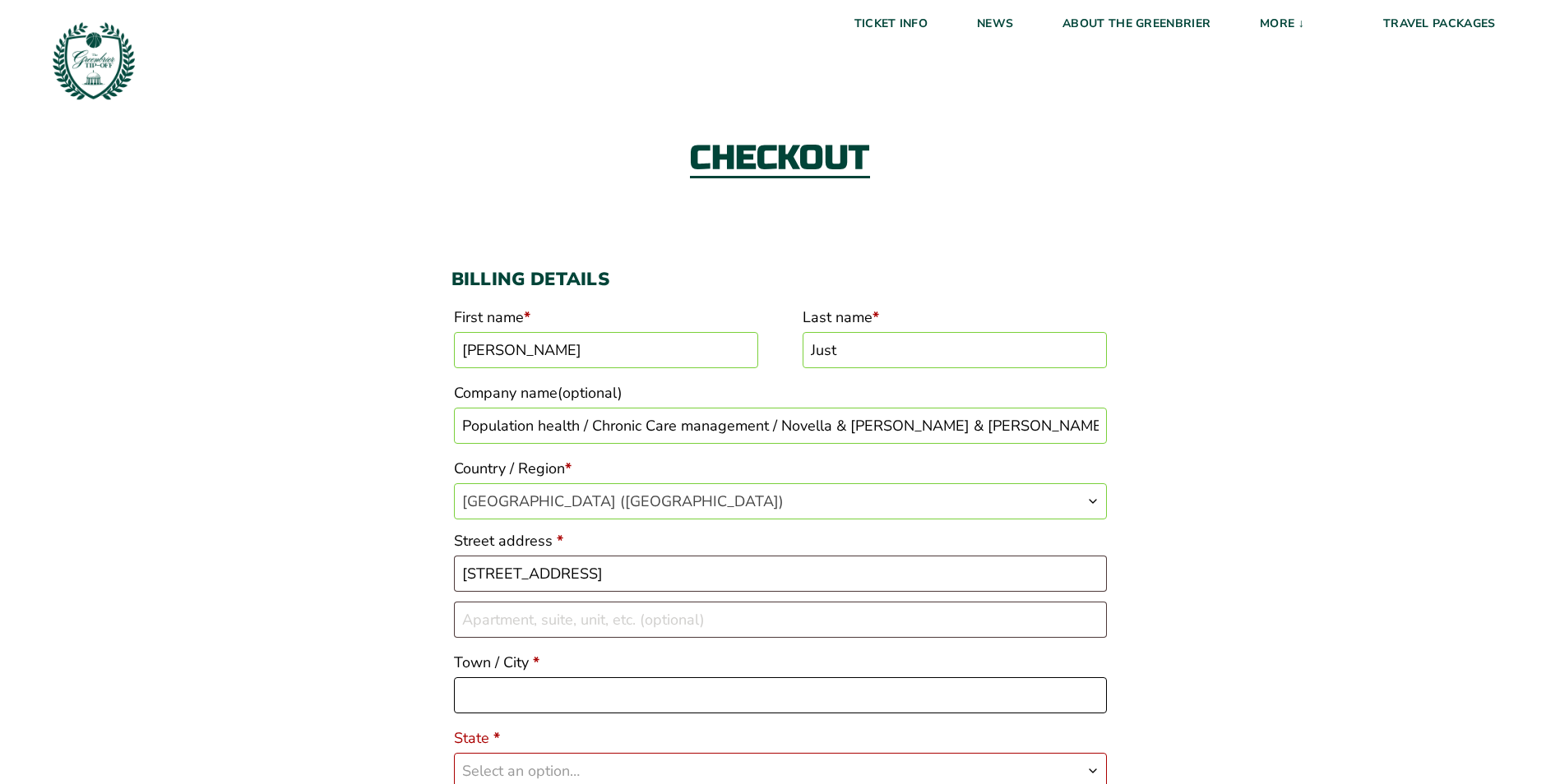
type input "Afton"
select select "VA"
type input "22920"
type input "14347605180"
type input "[EMAIL_ADDRESS][DOMAIN_NAME]"
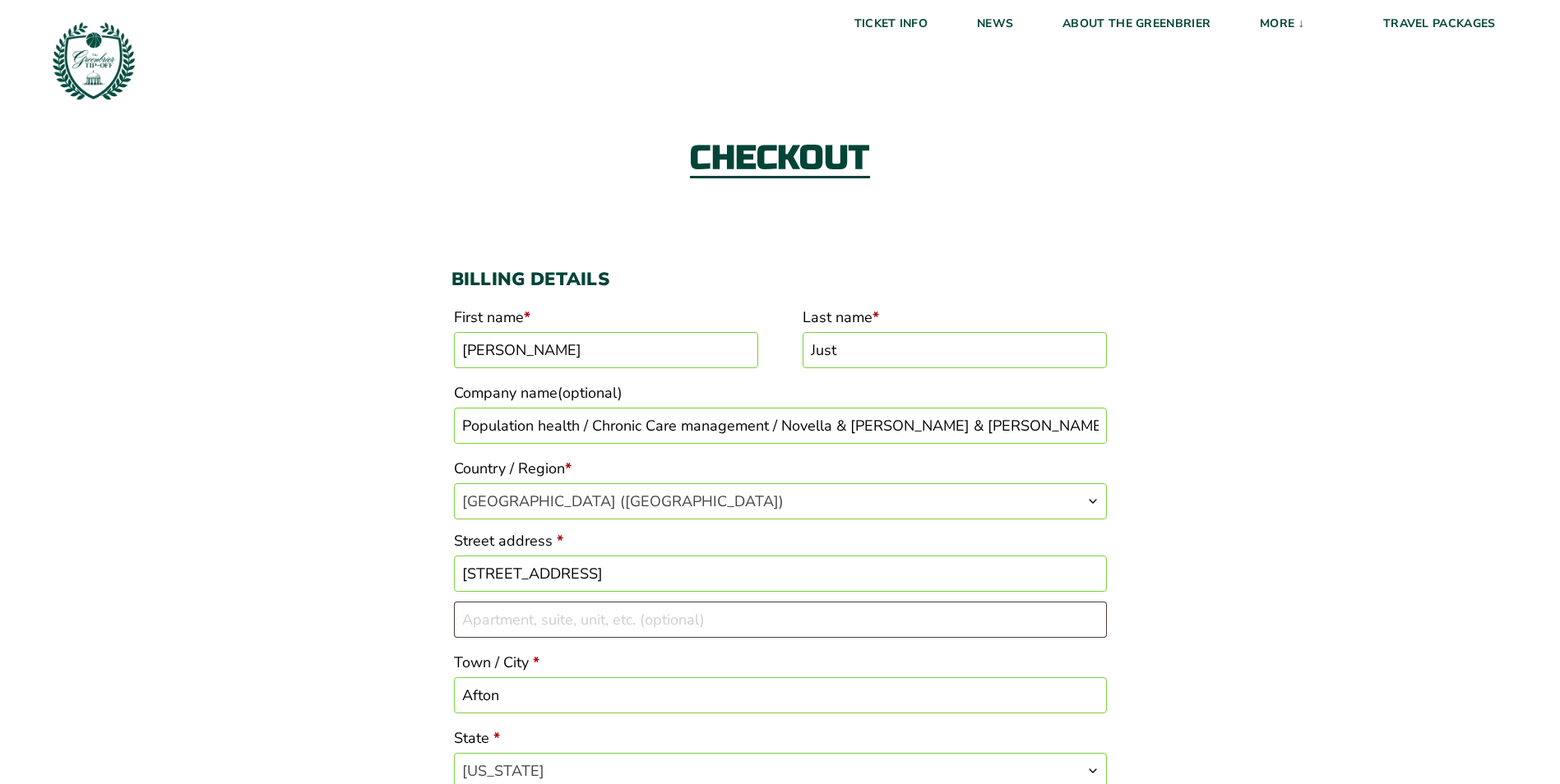
scroll to position [5, 0]
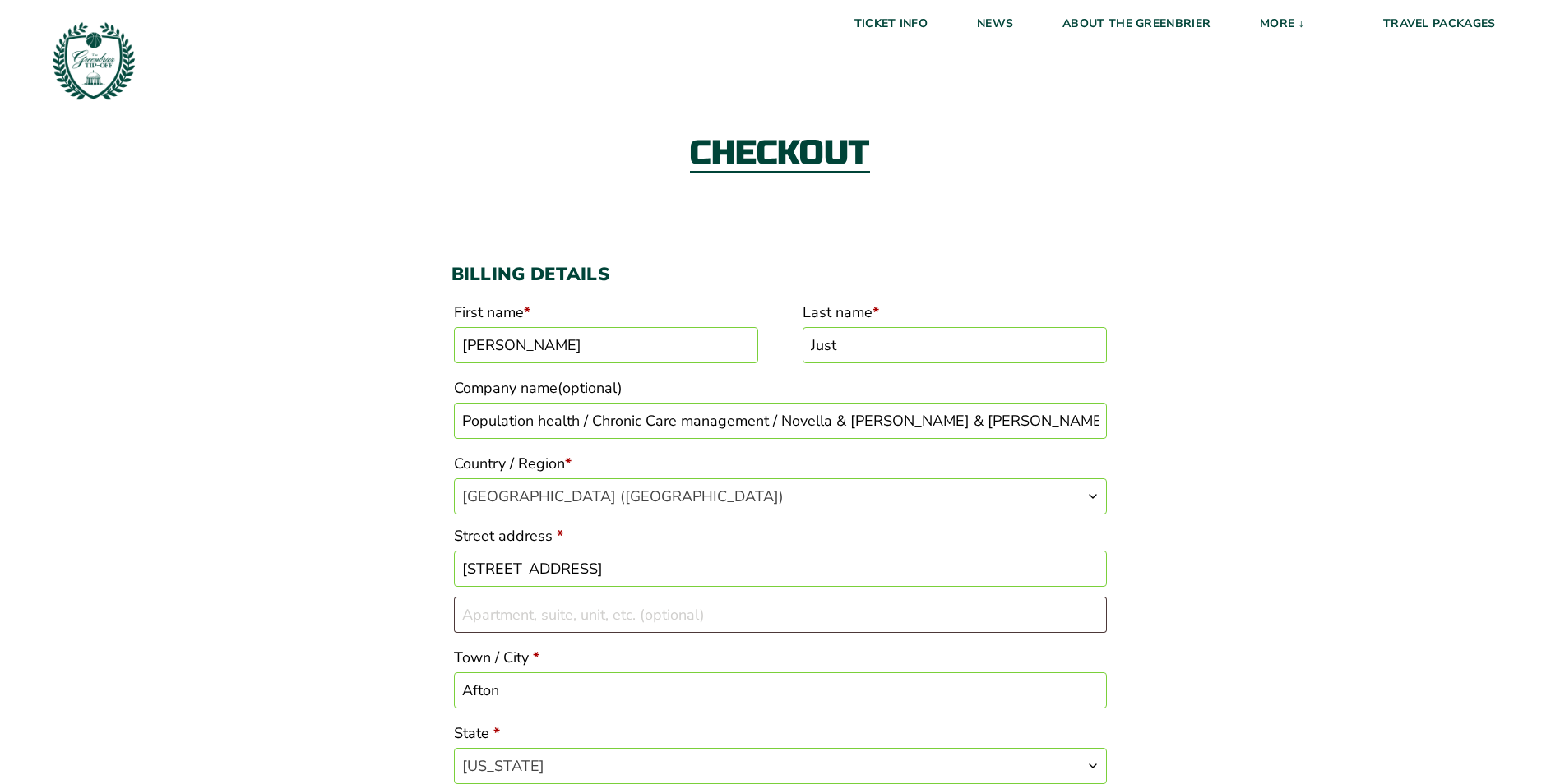
click at [682, 568] on input "[STREET_ADDRESS]" at bounding box center [780, 569] width 653 height 36
click at [685, 553] on input "[STREET_ADDRESS]" at bounding box center [780, 569] width 653 height 36
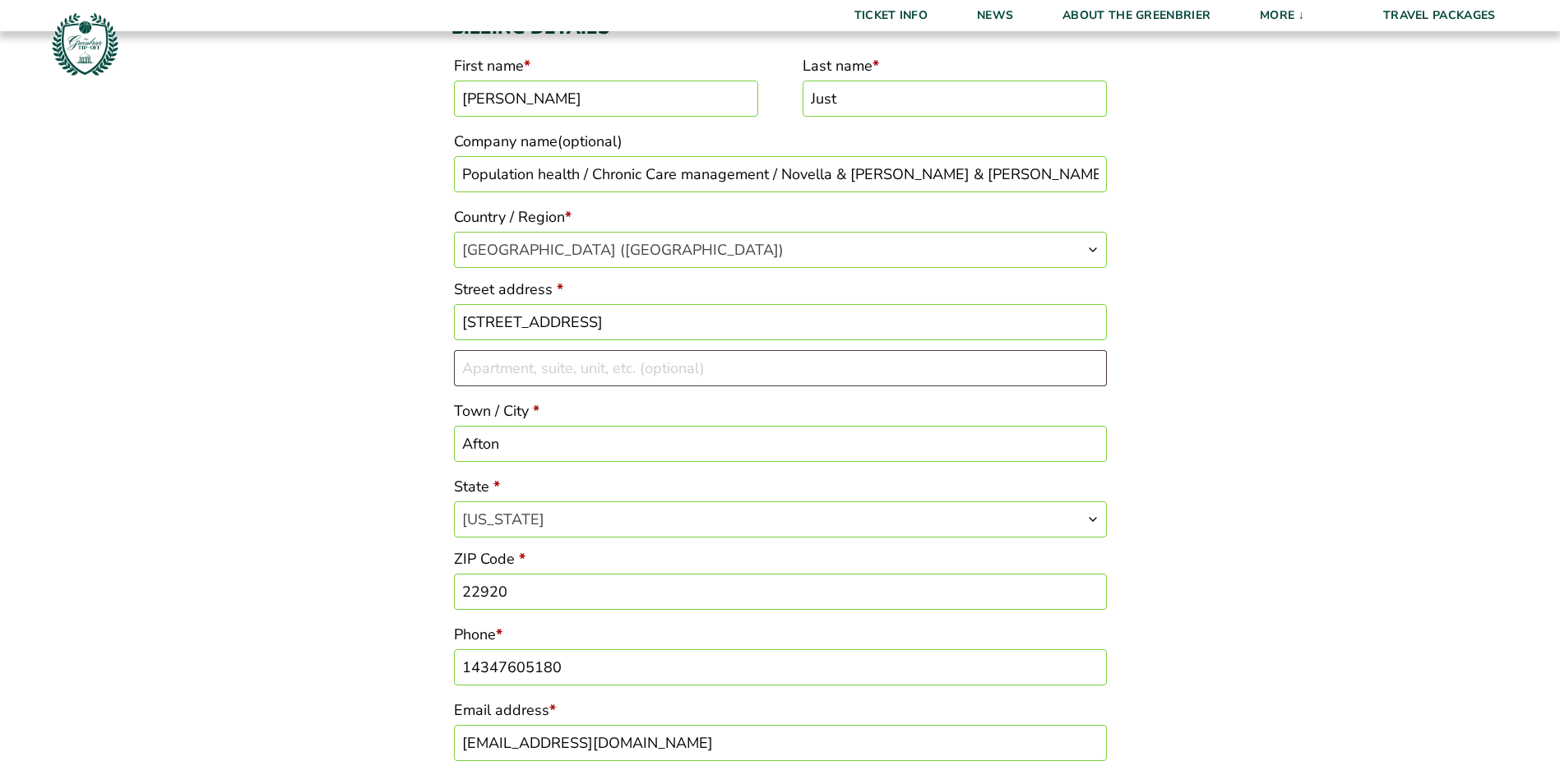
scroll to position [334, 0]
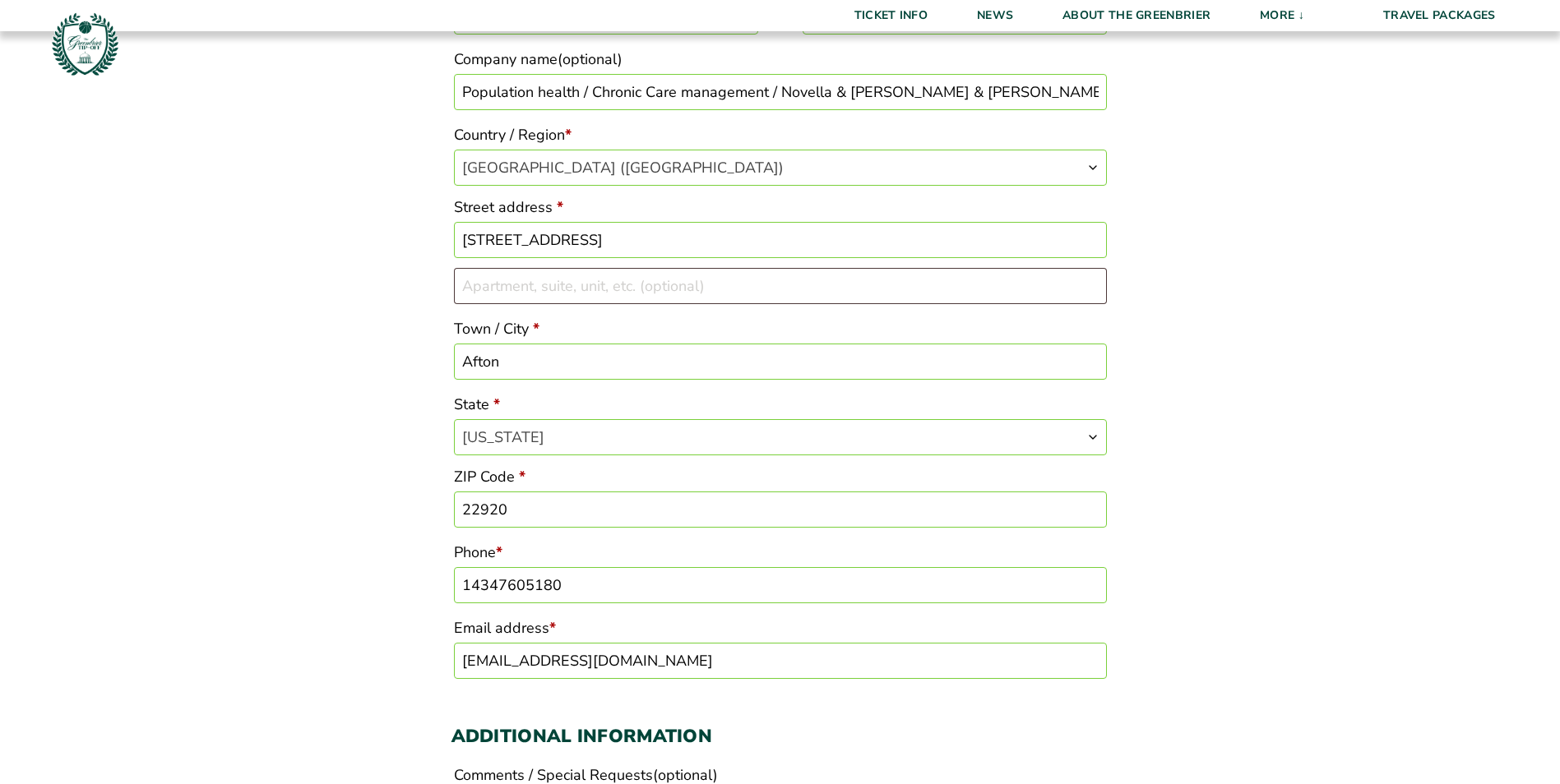
drag, startPoint x: 585, startPoint y: 587, endPoint x: 432, endPoint y: 569, distance: 154.1
type input "4347605180"
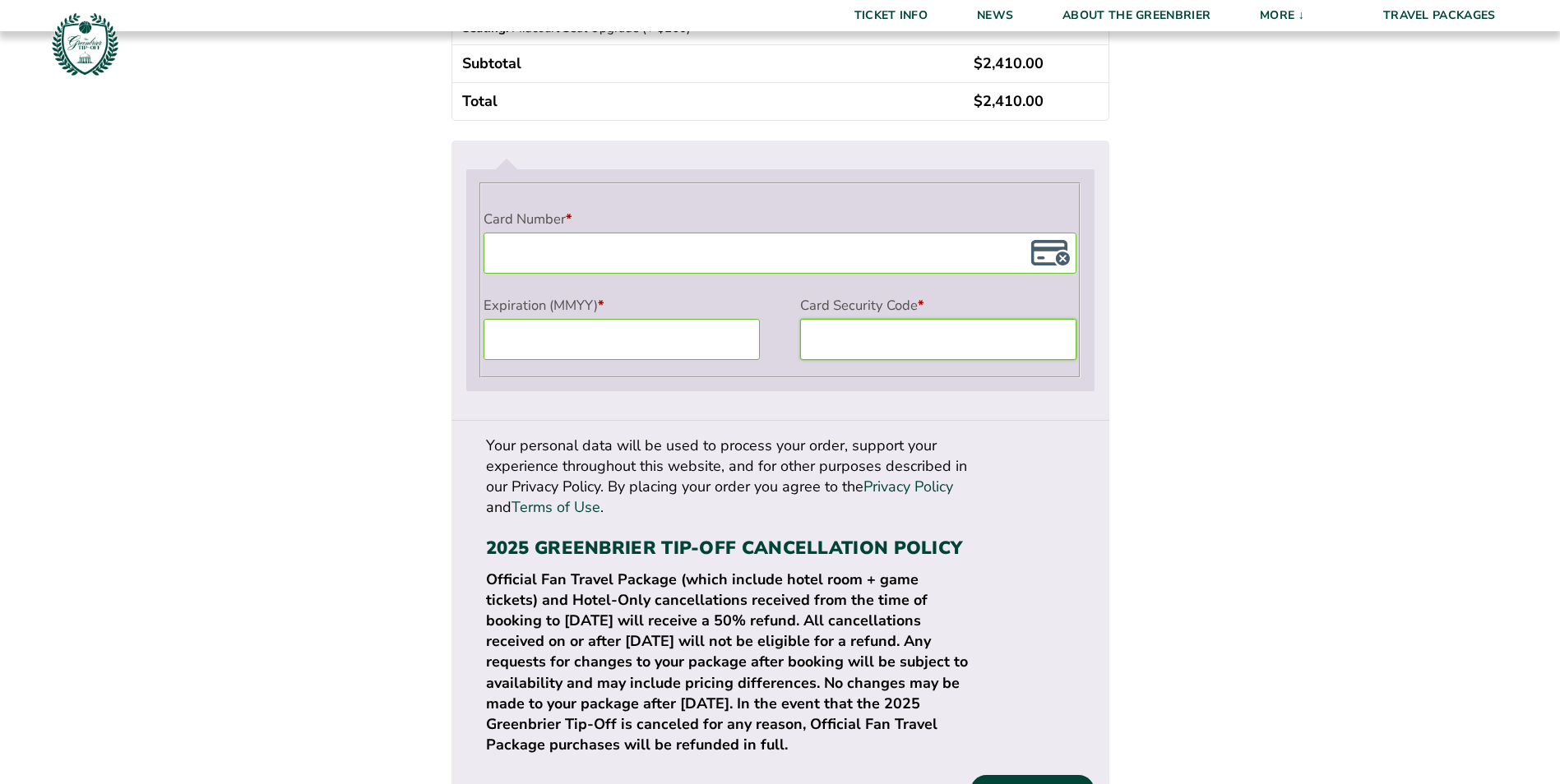
scroll to position [1419, 0]
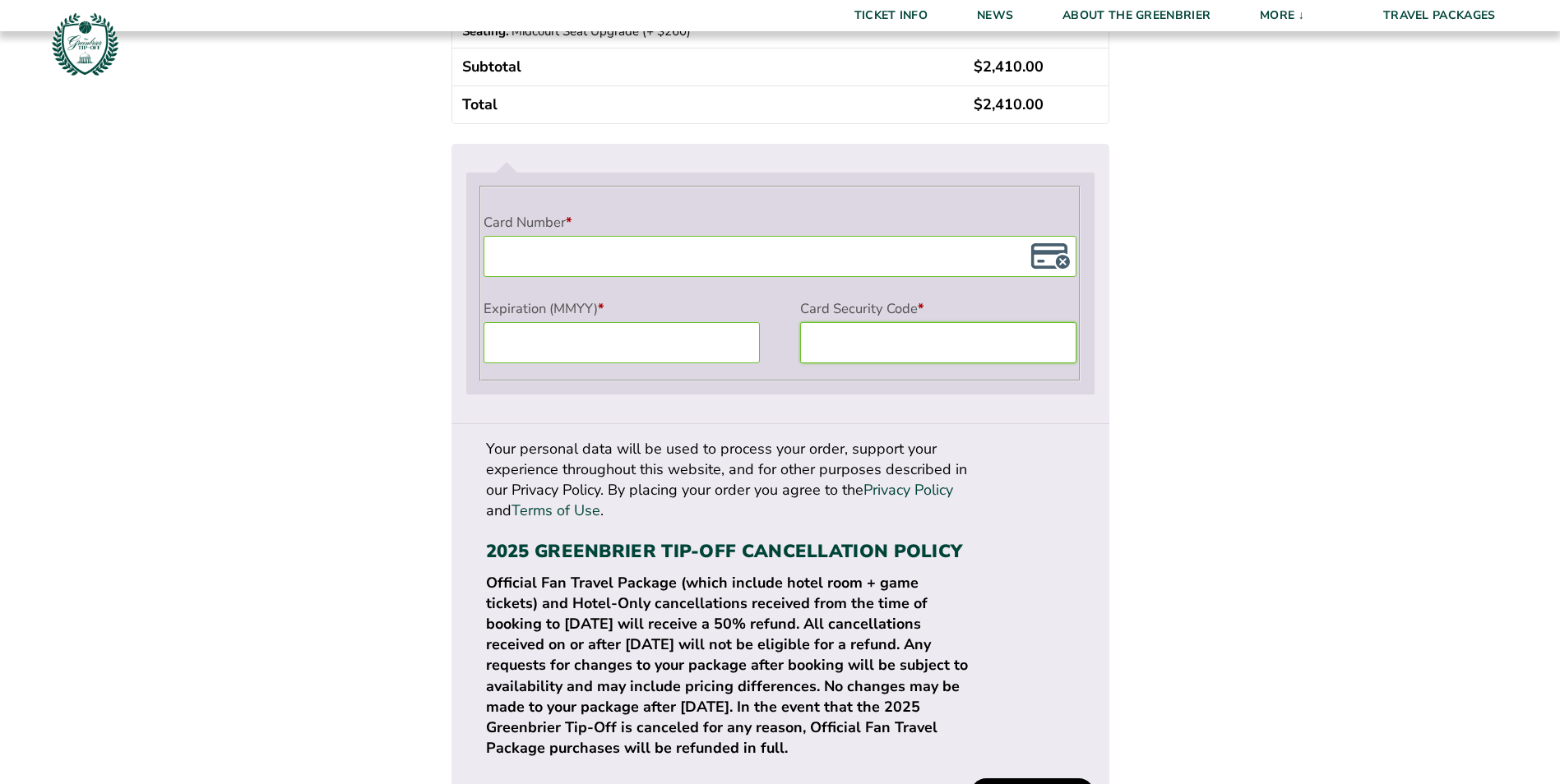
click at [1033, 778] on button "Place order" at bounding box center [1032, 794] width 123 height 31
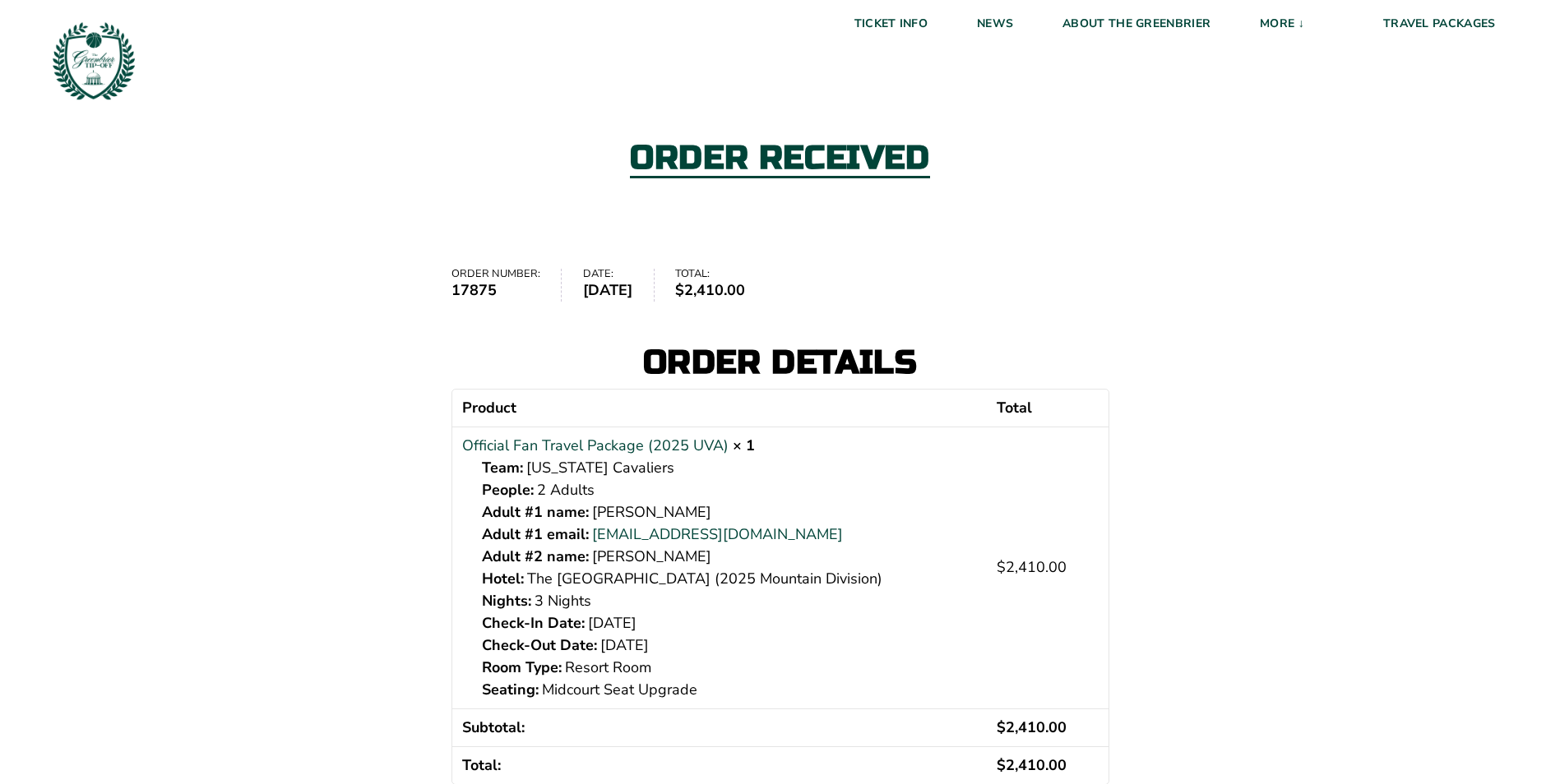
click at [1390, 342] on div "Order received Order number: 17875 Date: August 25, 2025 Total: $ 2,410.00 Orde…" at bounding box center [780, 552] width 1560 height 964
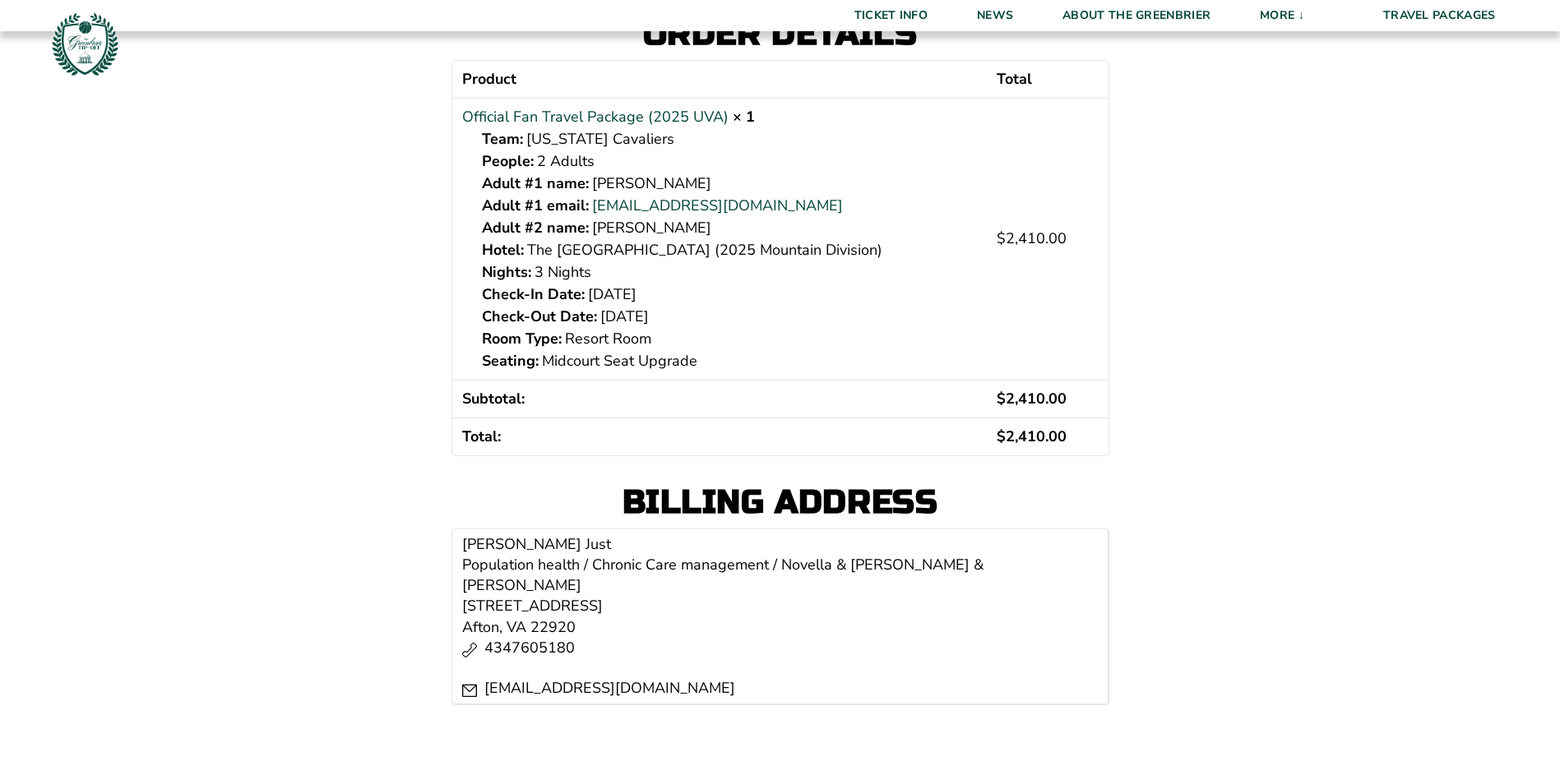
scroll to position [411, 0]
